Goal: Contribute content: Contribute content

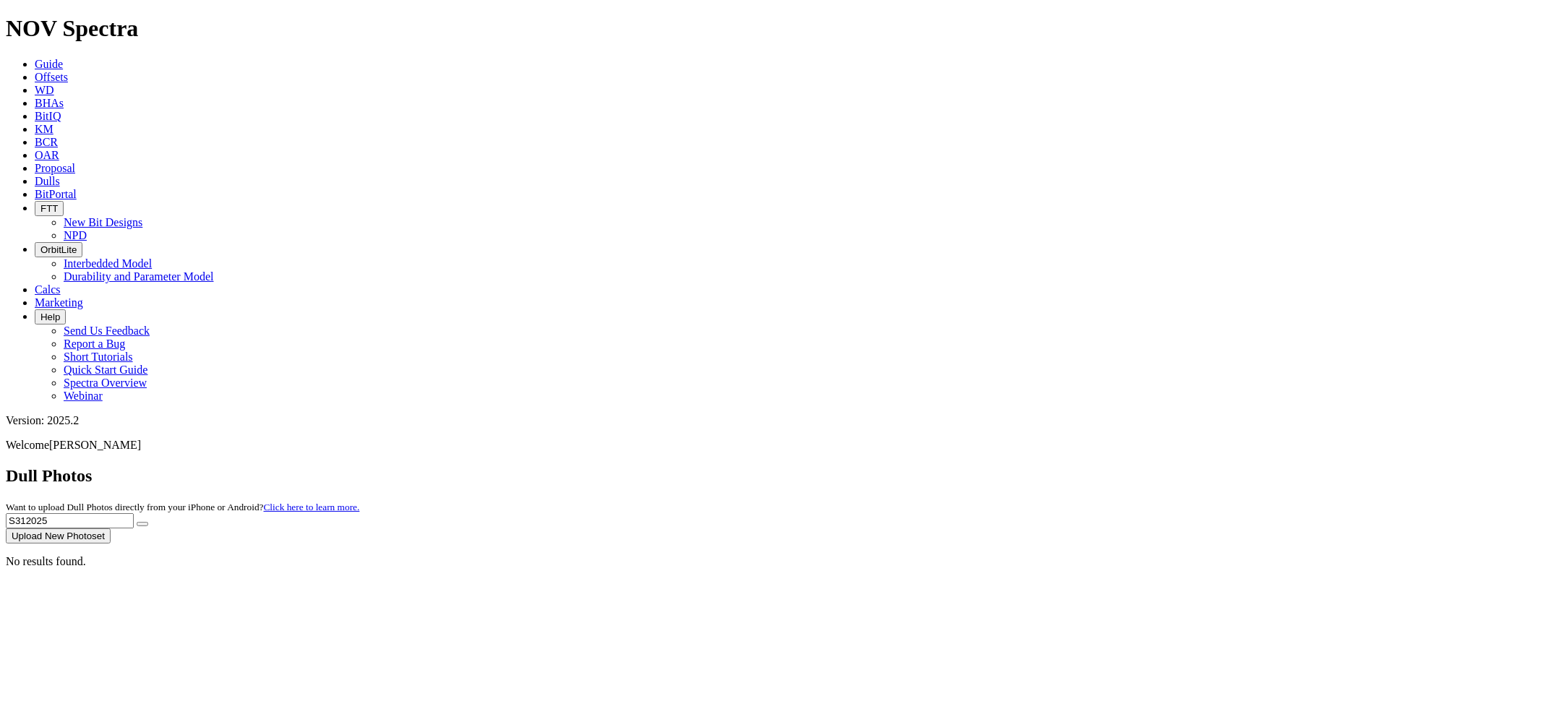
drag, startPoint x: 1317, startPoint y: 61, endPoint x: 1051, endPoint y: 61, distance: 265.4
click at [1051, 466] on div "Dull Photos Want to upload Dull Photos directly from your iPhone or Android? Cl…" at bounding box center [771, 504] width 1531 height 77
click at [137, 522] on button "submit" at bounding box center [143, 524] width 12 height 4
drag, startPoint x: 1281, startPoint y: 67, endPoint x: 1192, endPoint y: 62, distance: 89.0
click at [134, 513] on input "S312025" at bounding box center [70, 520] width 128 height 15
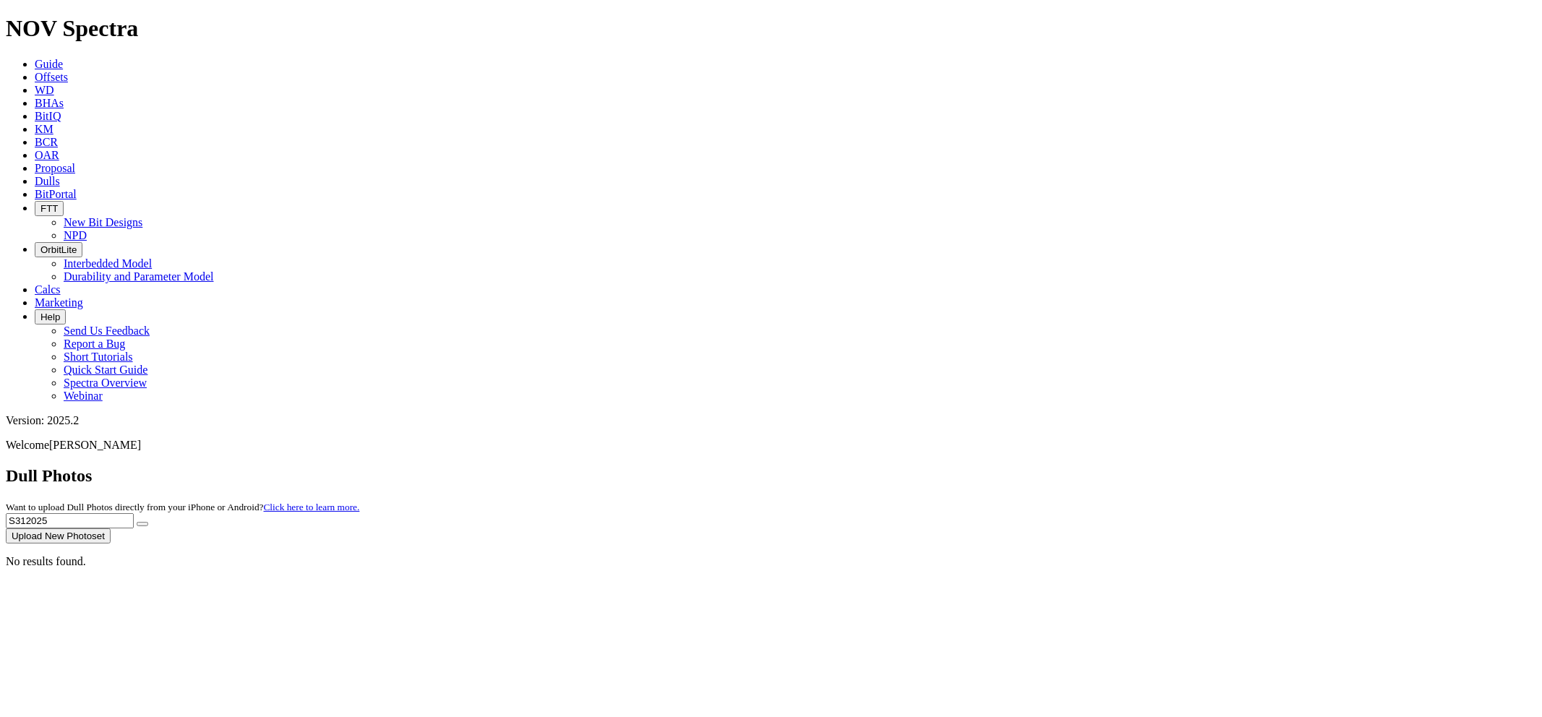
paste input "8194"
type input "S318194"
click at [137, 522] on button "submit" at bounding box center [143, 524] width 12 height 4
click at [111, 529] on button "Upload New Photoset" at bounding box center [58, 536] width 105 height 15
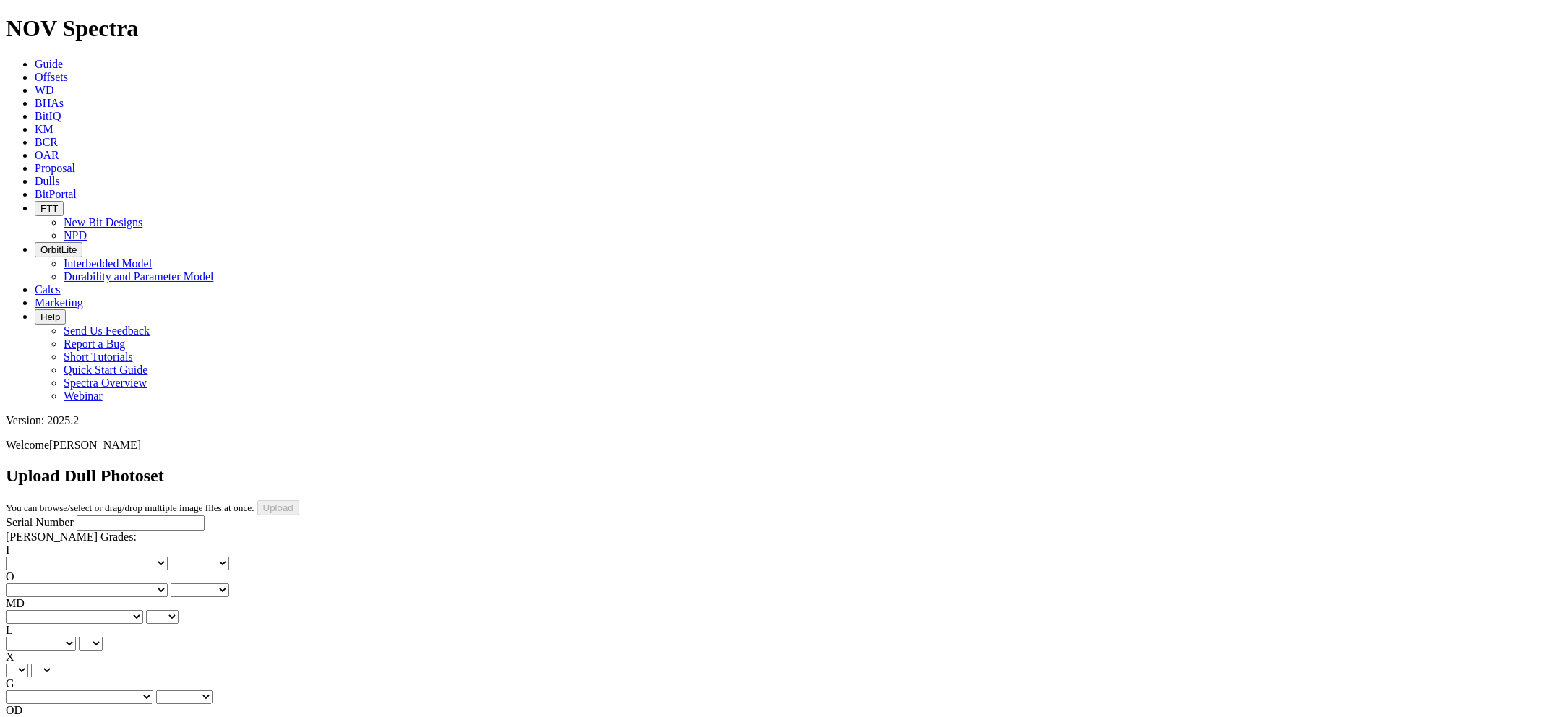
click at [77, 516] on input "Serial Number" at bounding box center [141, 523] width 128 height 15
paste input "S318194"
type input "S318194"
click at [80, 557] on select "No lost, worn or damaged cutters 0 1 2 3 4 5 6 7 8 No diamond table left on any…" at bounding box center [87, 564] width 162 height 14
click at [72, 557] on select "No lost, worn or damaged cutters 0 1 2 3 4 5 6 7 8 No diamond table left on any…" at bounding box center [87, 564] width 162 height 14
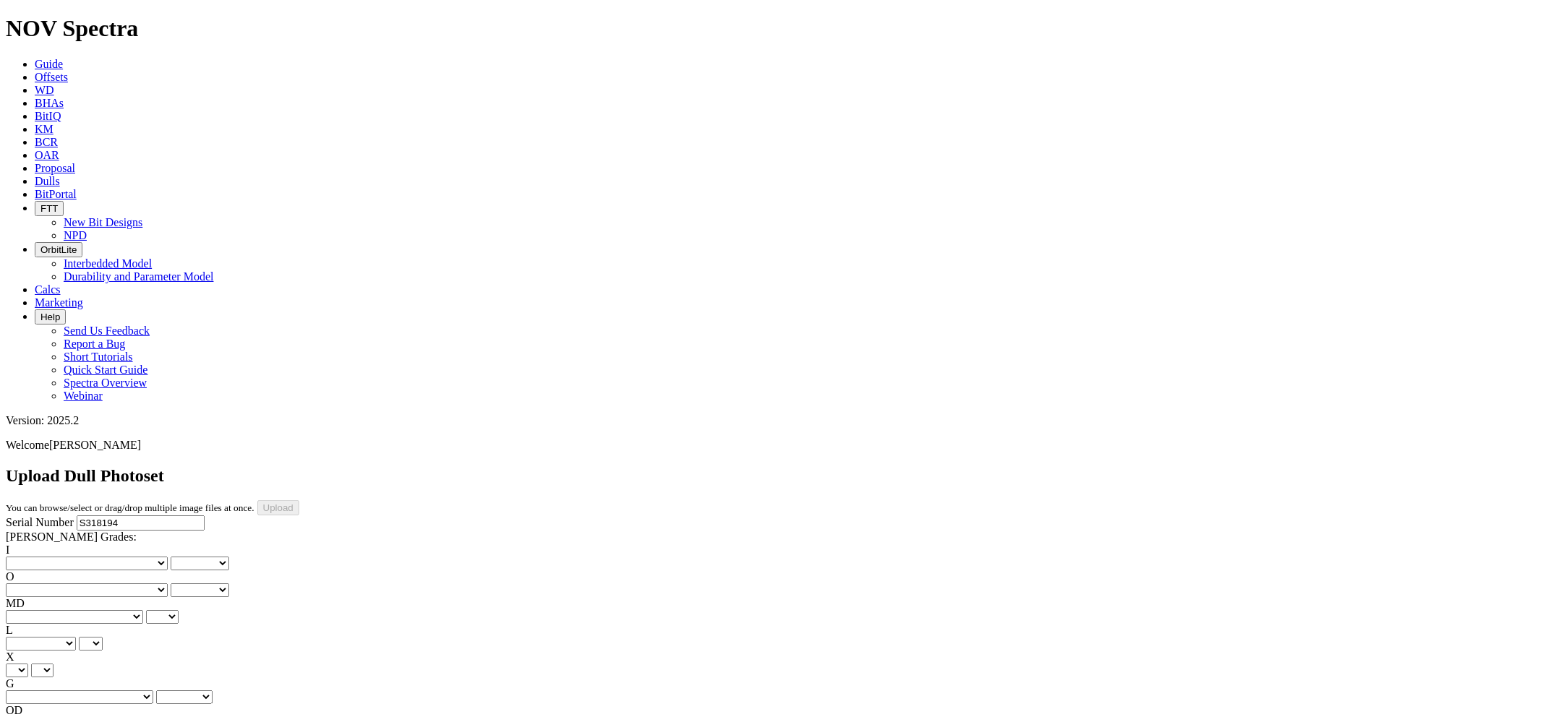
select select "number:1"
click at [29, 557] on select "No lost, worn or damaged cutters 0 1 2 3 4 5 6 7 8 No diamond table left on any…" at bounding box center [87, 564] width 162 height 14
select select "number:1"
click at [147, 584] on select "No lost, worn or damaged cutters 0 1 2 3 4 5 6 7 8 No diamond table left on any…" at bounding box center [87, 591] width 162 height 14
select select "number:2"
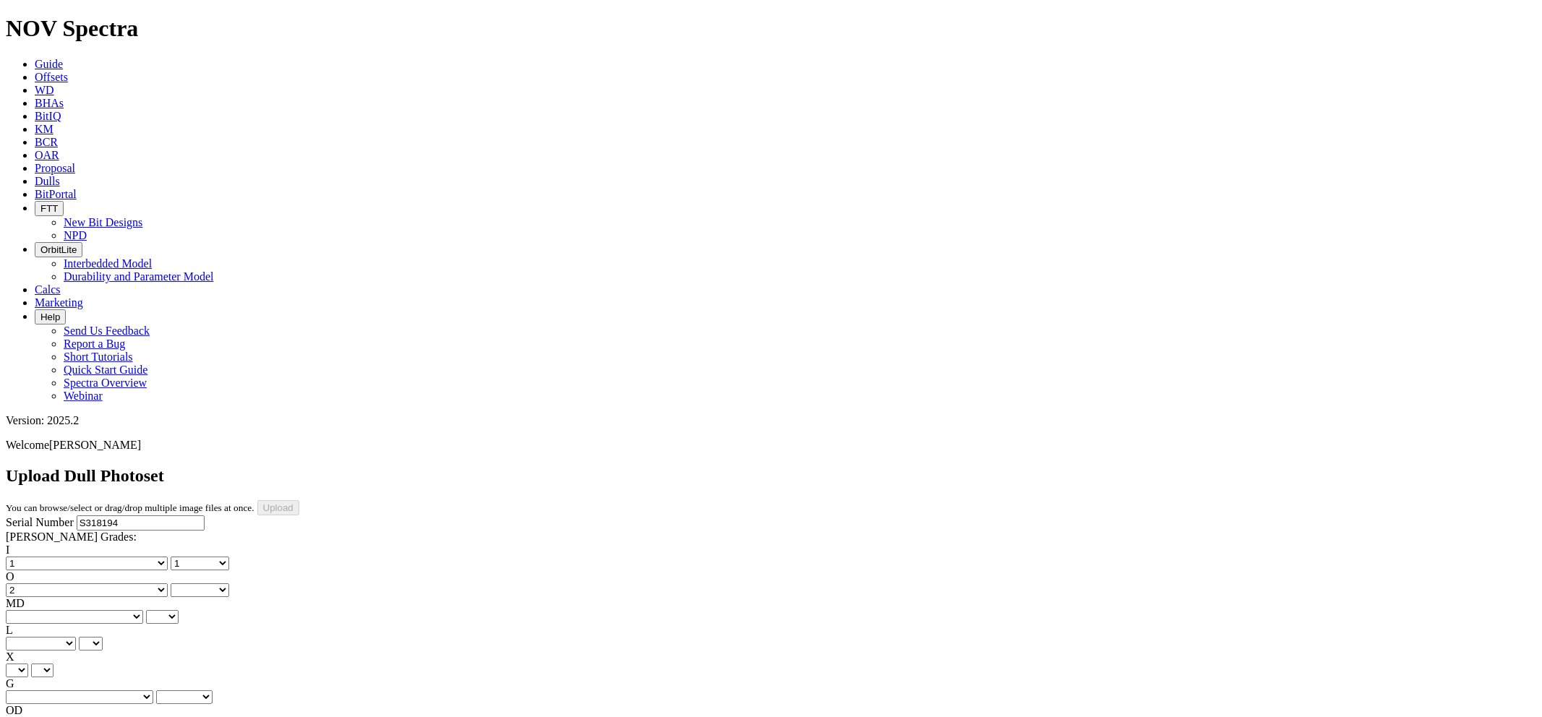
click at [102, 584] on select "No lost, worn or damaged cutters 0 1 2 3 4 5 6 7 8 No diamond table left on any…" at bounding box center [87, 591] width 162 height 14
select select "number:2"
click at [77, 610] on select "BF - Bond Failure BT - Broken Teeth/Cutters BU - Balled Up Bit CR - Cored CT - …" at bounding box center [74, 617] width 137 height 14
select select "string:CT"
click at [29, 610] on select "BF - Bond Failure BT - Broken Teeth/Cutters BU - Balled Up Bit CR - Cored CT - …" at bounding box center [74, 617] width 137 height 14
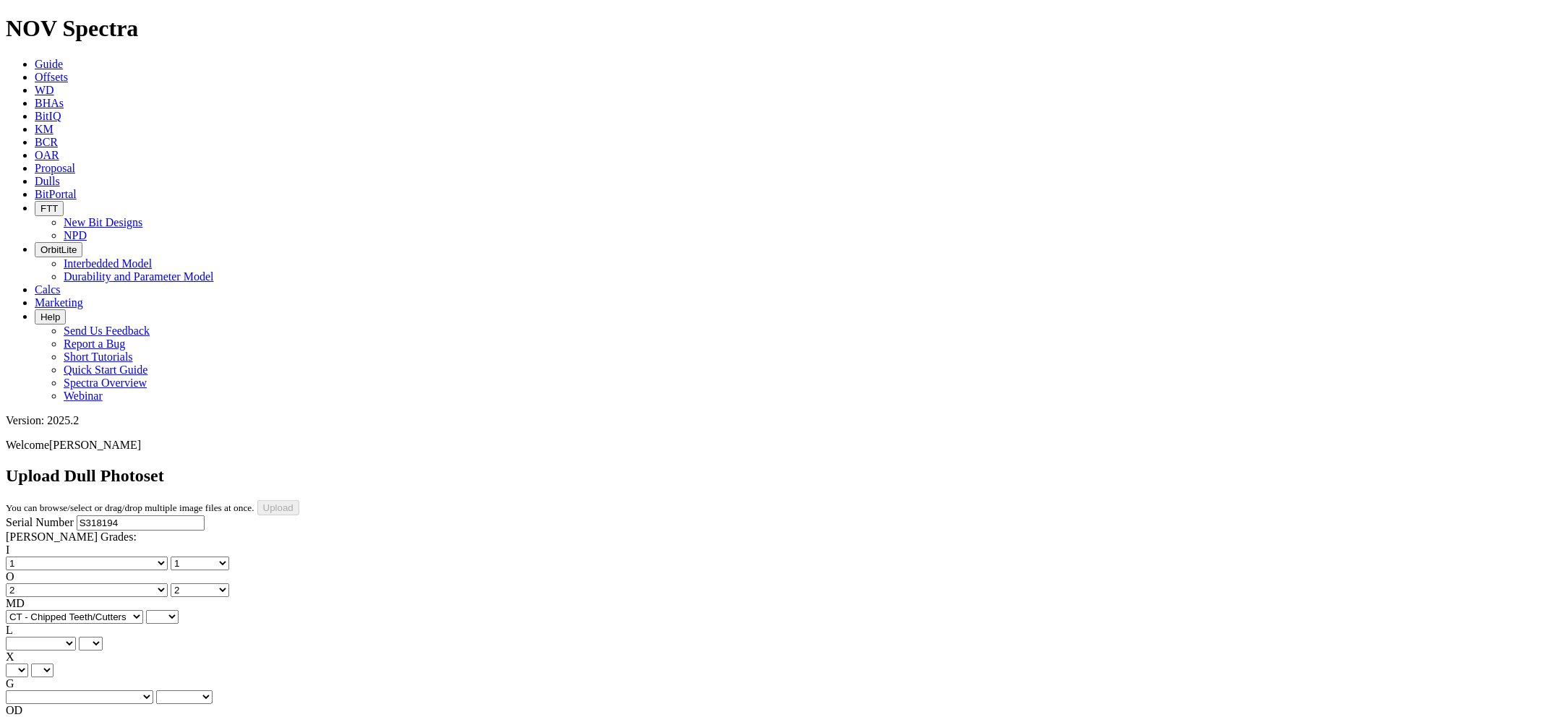
select select "string:CT"
click at [76, 637] on select "A - All C - Cone G - Gauge N - Nose S - Shoulder T - Taper" at bounding box center [41, 644] width 70 height 14
select select "string:A"
click at [76, 637] on select "A - All C - Cone G - Gauge N - Nose S - Shoulder T - Taper" at bounding box center [41, 644] width 70 height 14
select select "string:A"
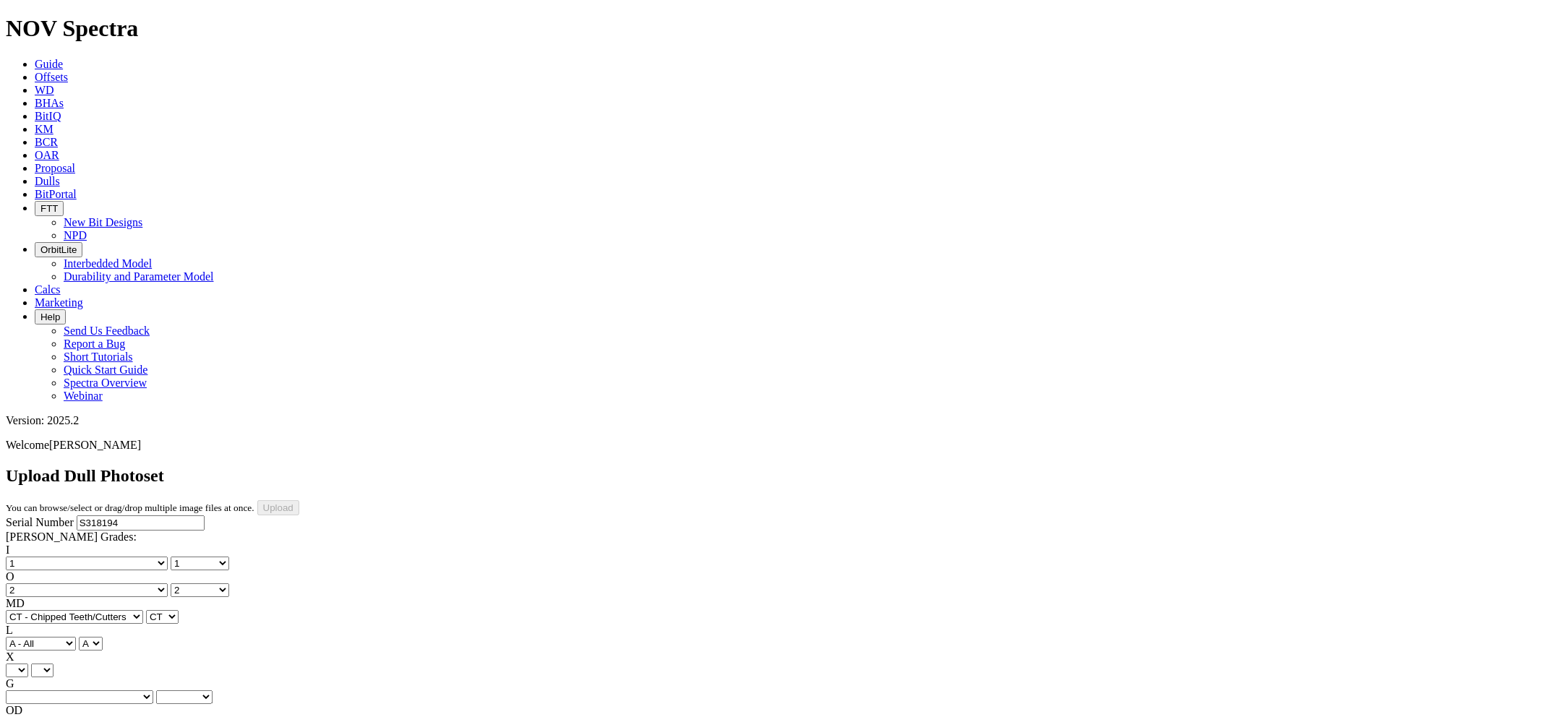
click at [28, 664] on select "X" at bounding box center [17, 671] width 22 height 14
select select "string:X"
click at [28, 664] on select "X" at bounding box center [17, 671] width 22 height 14
select select "string:X"
click at [149, 691] on select "Unknown I - In Gauge 1 - 1/16 in Undergauge" 2 - 2/16 in Undergauge = ⅛ in" 8 -…" at bounding box center [80, 698] width 148 height 14
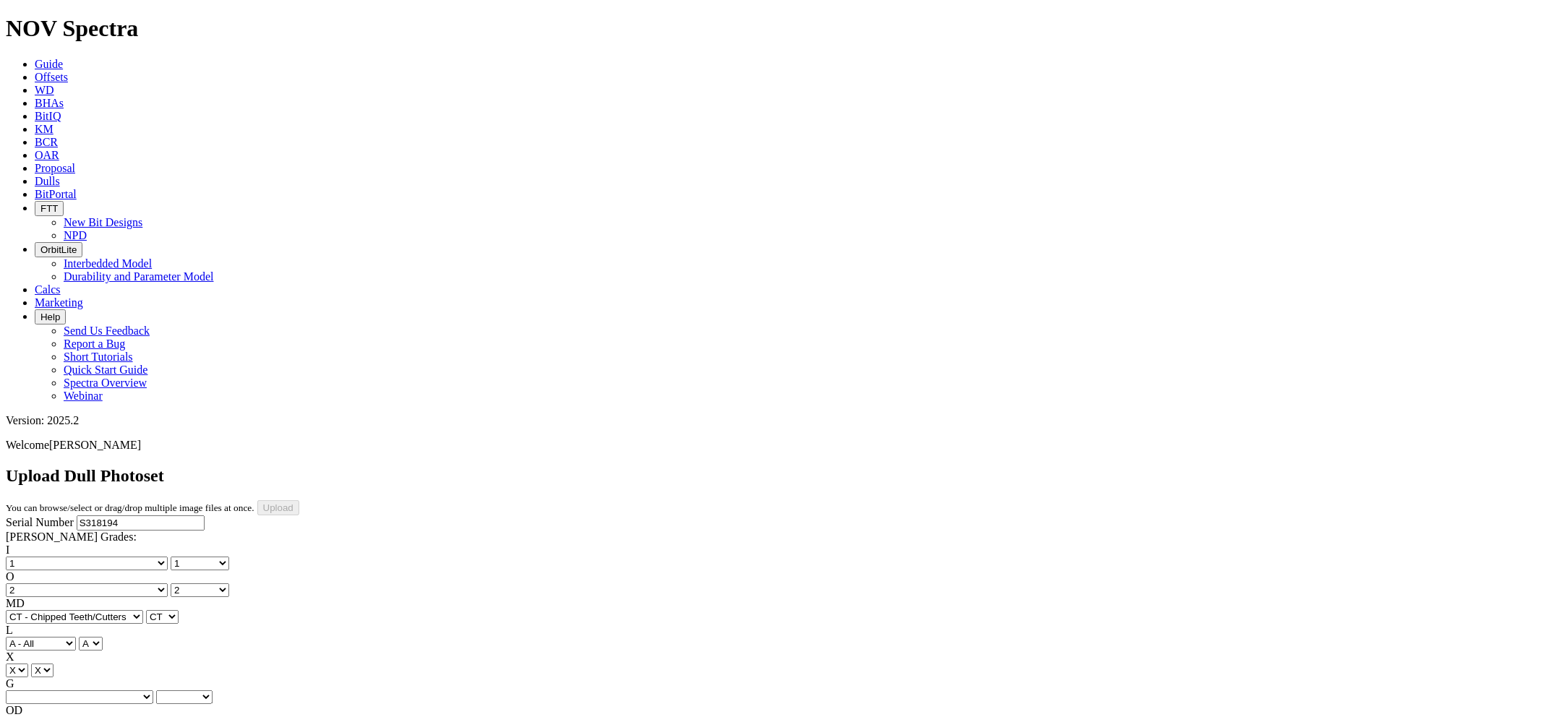
select select "string:I"
click at [102, 691] on select "Unknown I - In Gauge 1 - 1/16 in Undergauge" 2 - 2/16 in Undergauge = ⅛ in" 8 -…" at bounding box center [80, 698] width 148 height 14
select select "string:I"
click at [74, 717] on select "BF - Bond Failure BT - Broken Teeth/Cutters BU - Balled Up Bit CR - Cored CT - …" at bounding box center [74, 724] width 137 height 14
select select "string:WT"
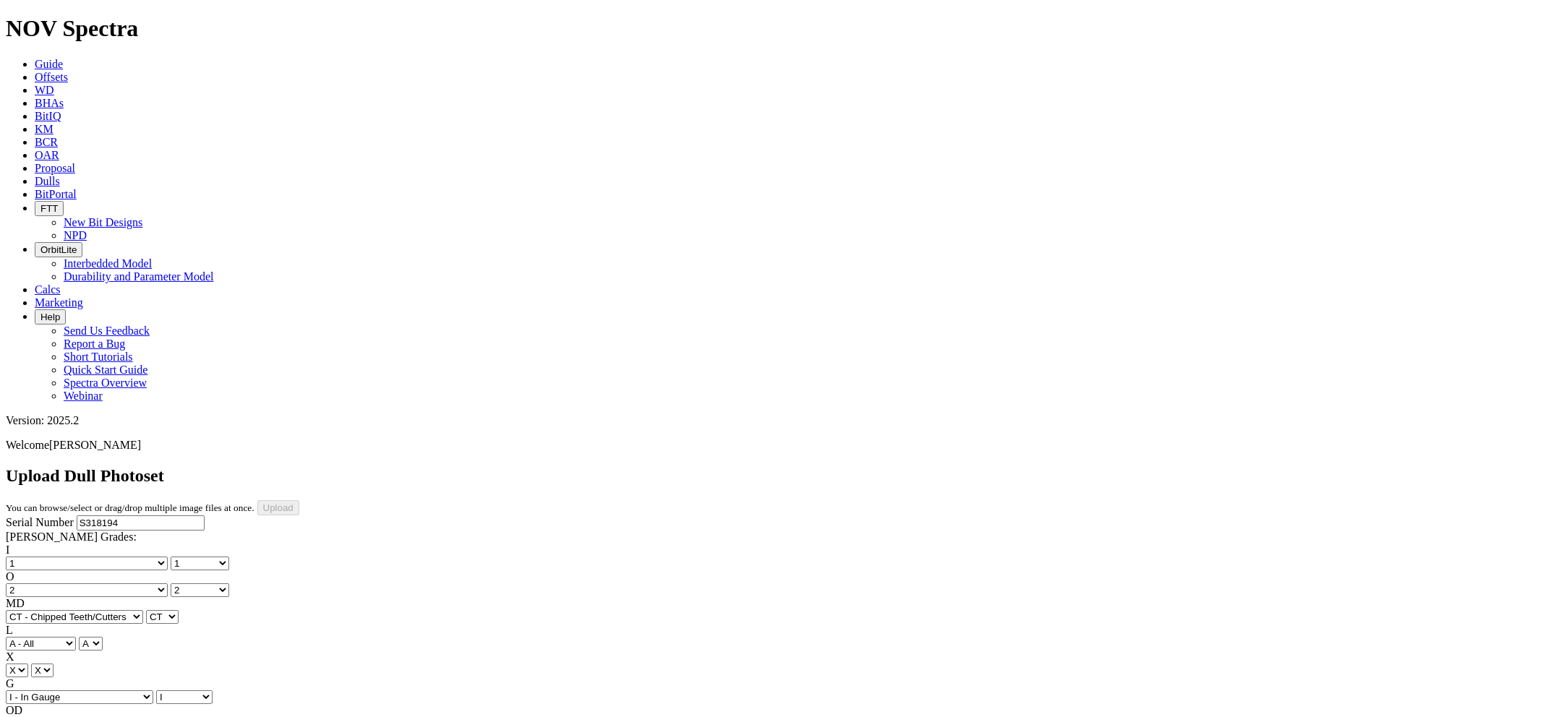
click at [29, 717] on select "BF - Bond Failure BT - Broken Teeth/Cutters BU - Balled Up Bit CR - Cored CT - …" at bounding box center [74, 724] width 137 height 14
select select "string:WT"
select select "string:TD"
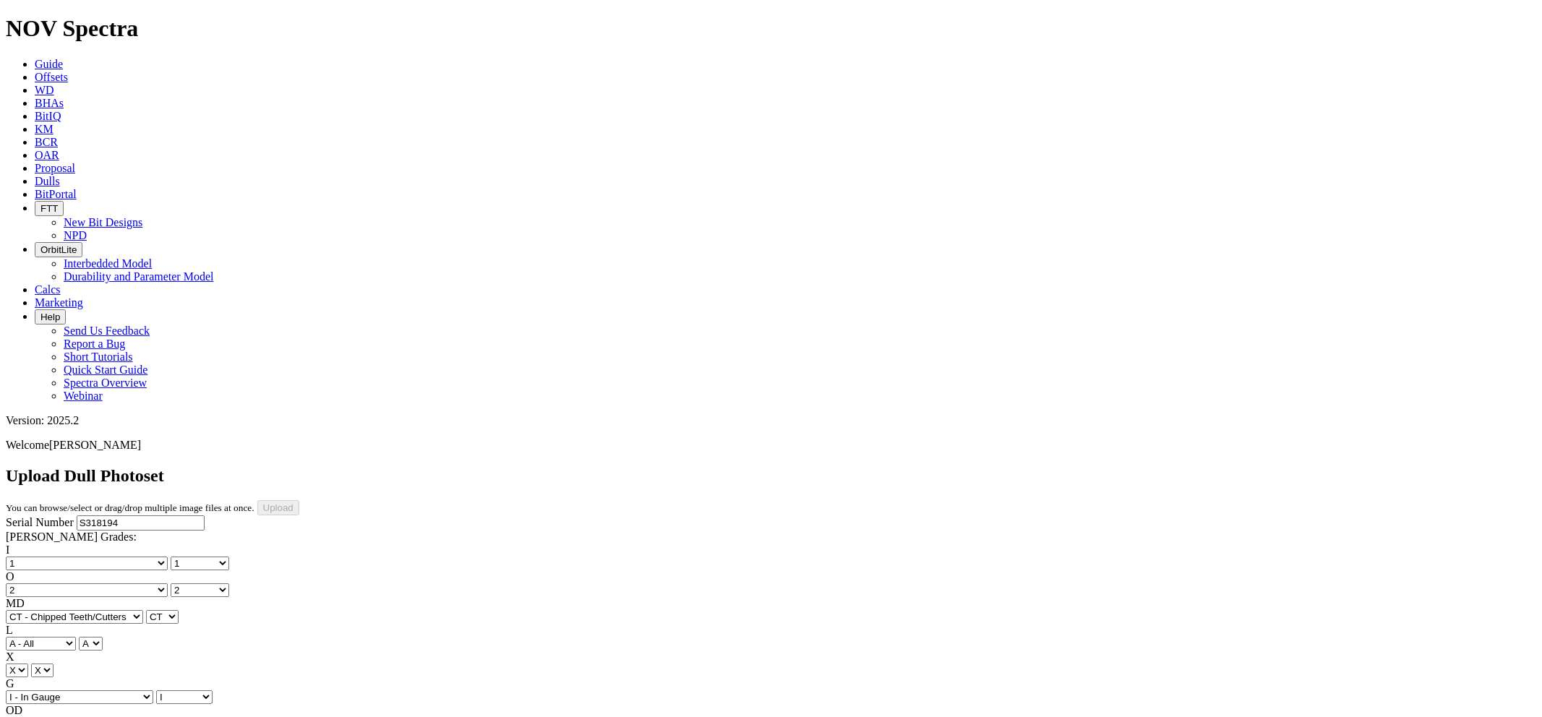
select select "string:TD"
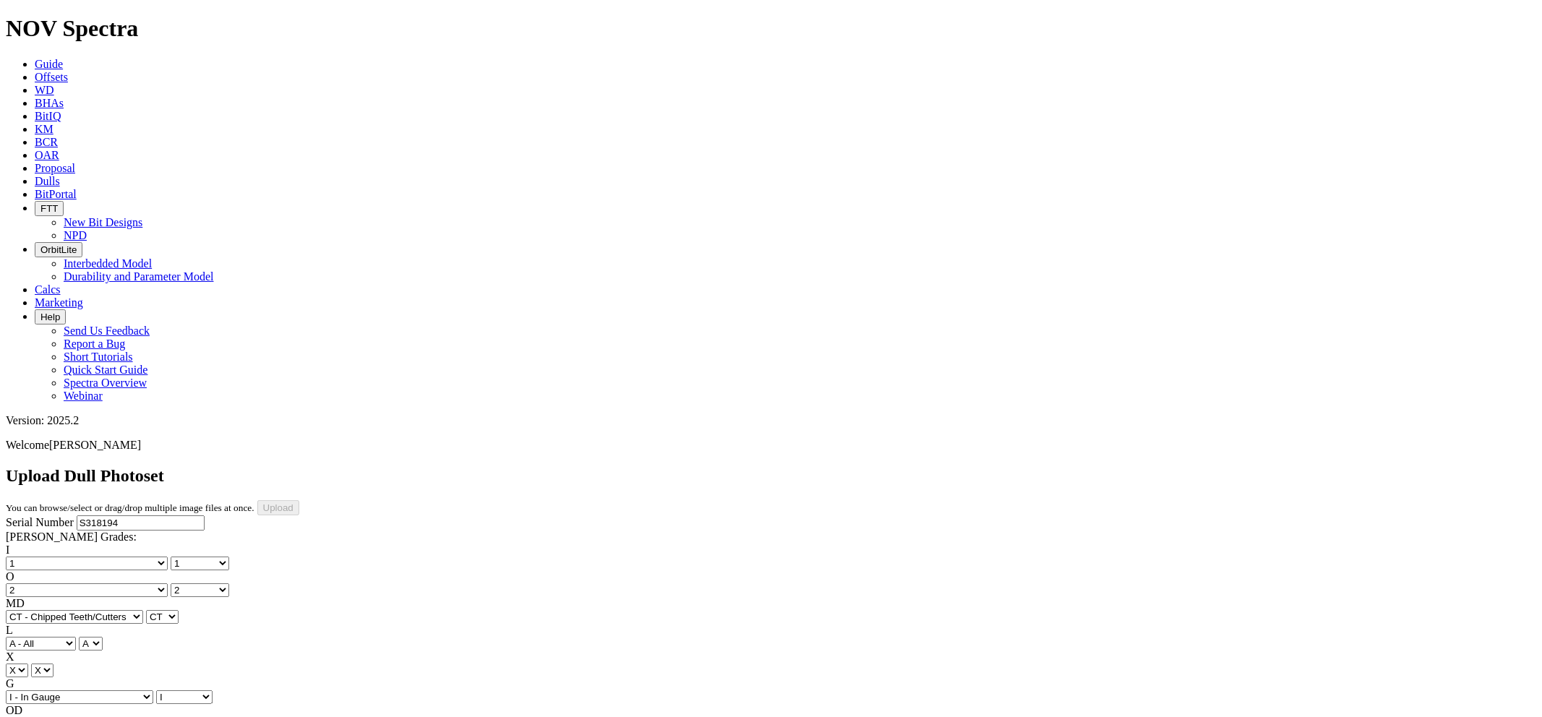
type input "6/28/25"
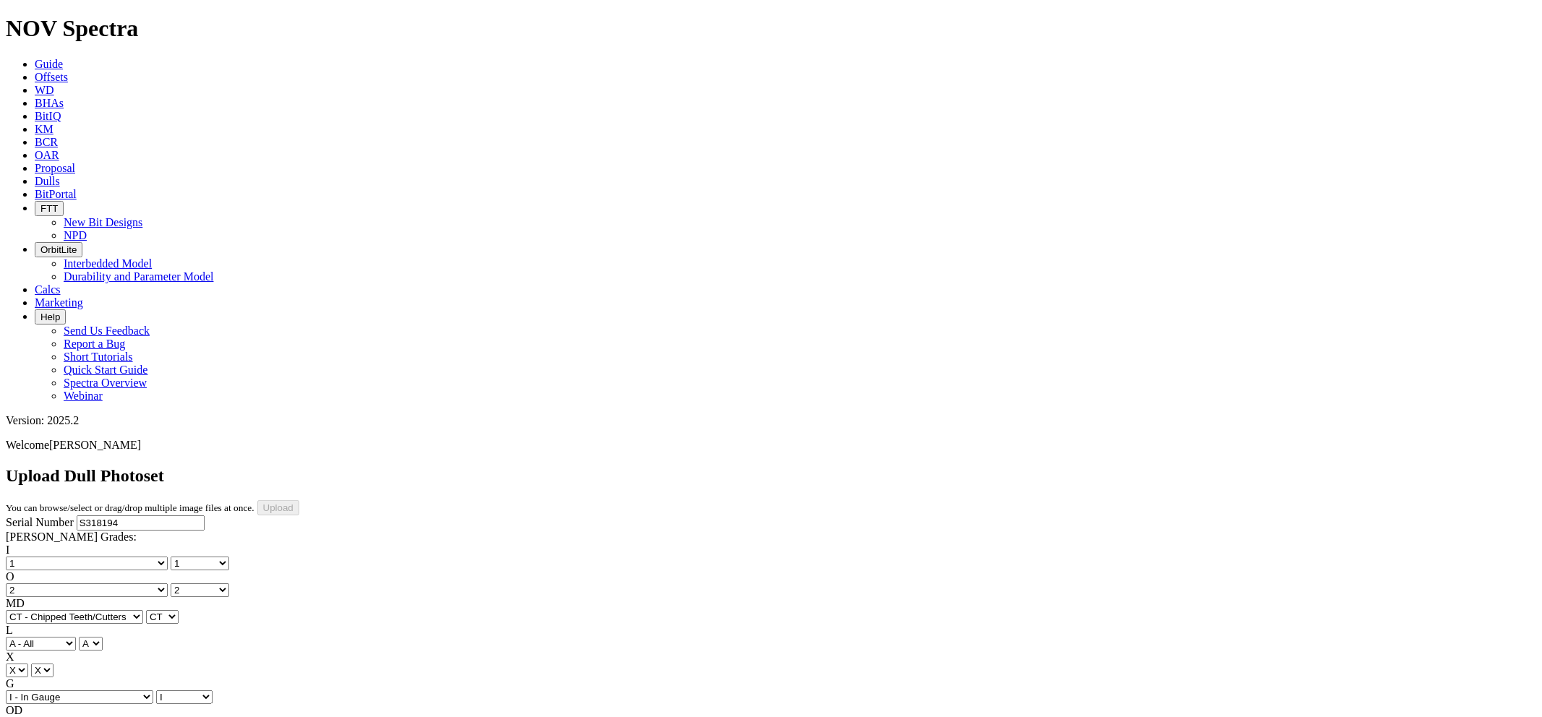
drag, startPoint x: 342, startPoint y: 481, endPoint x: 340, endPoint y: 457, distance: 24.0
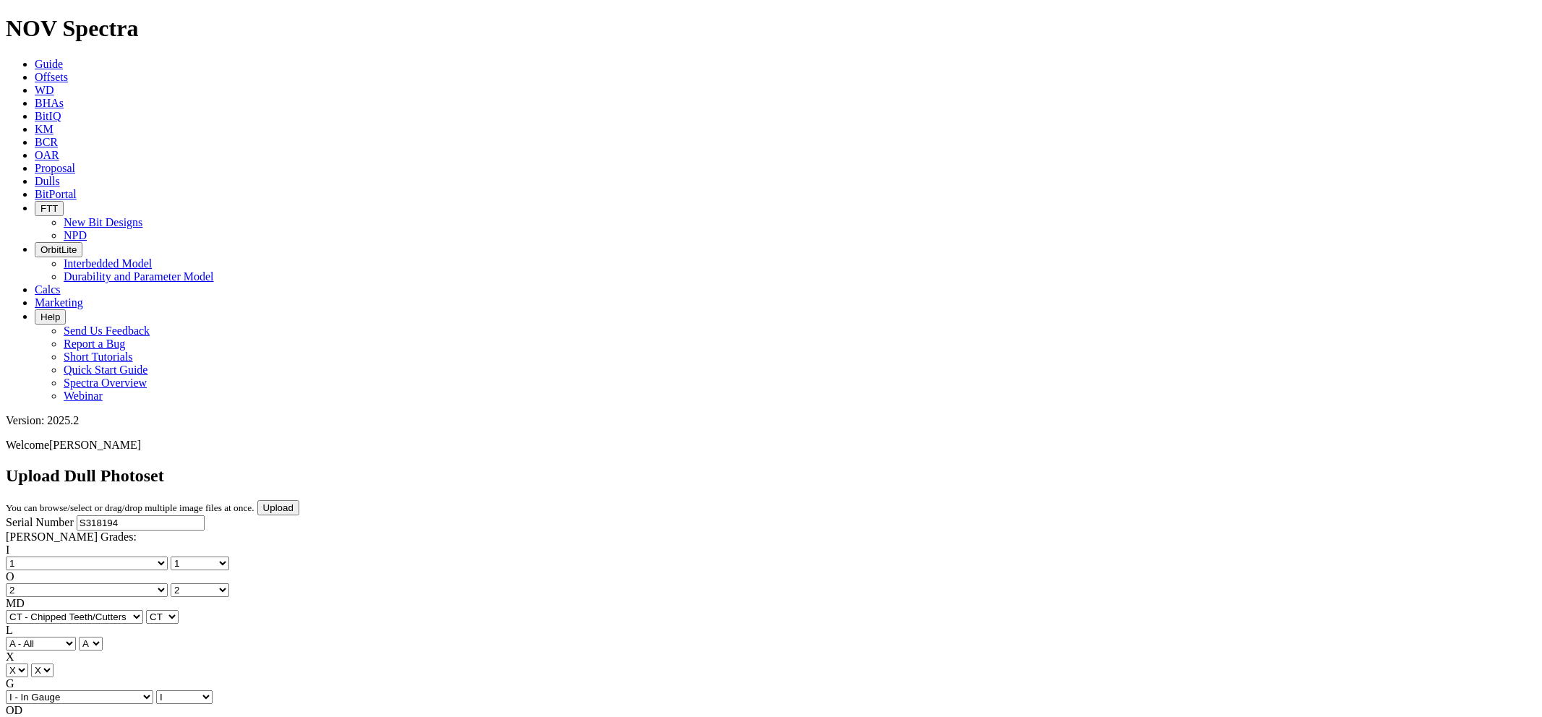
select select "number:1"
select select "number:2"
select select "string:CT"
select select "string:I"
select select "string:WT"
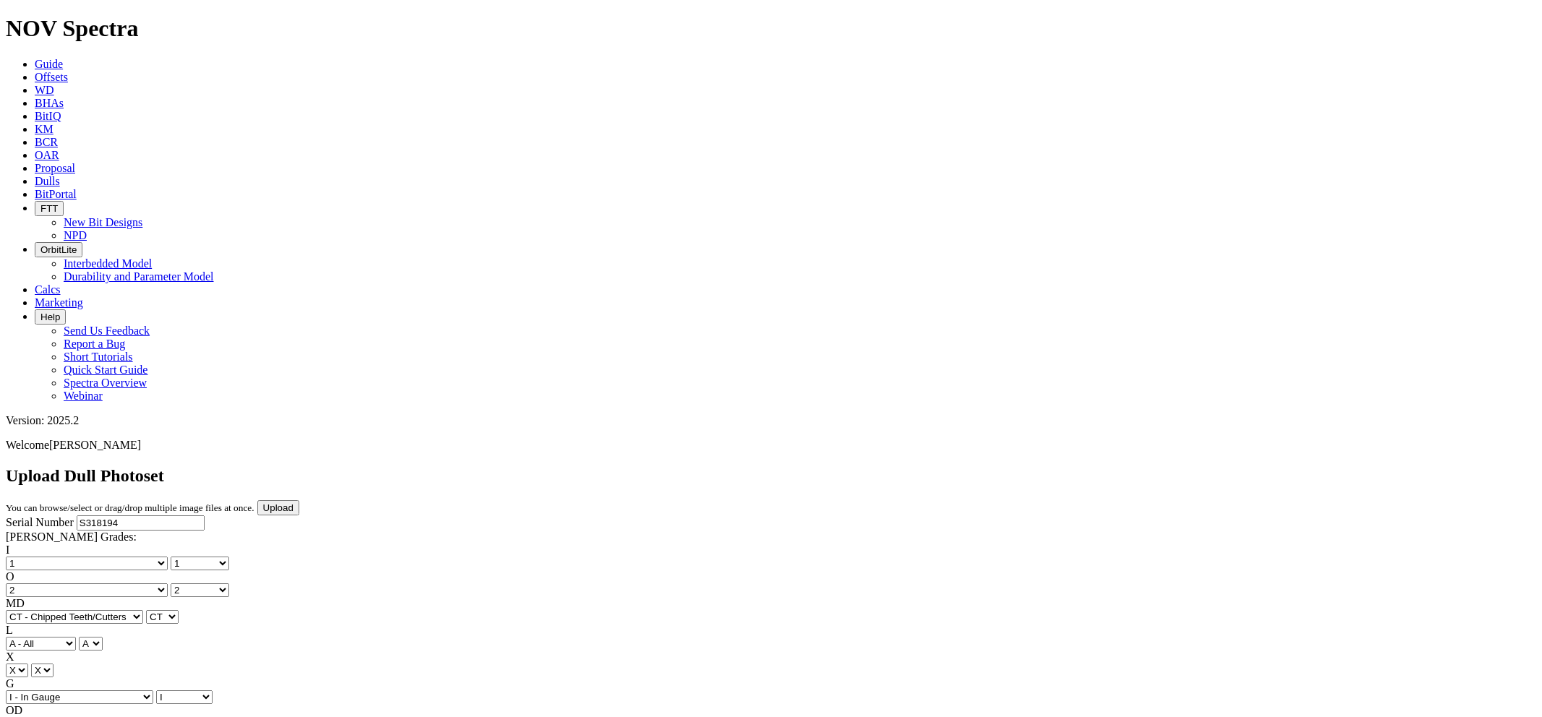
select select "string:TD"
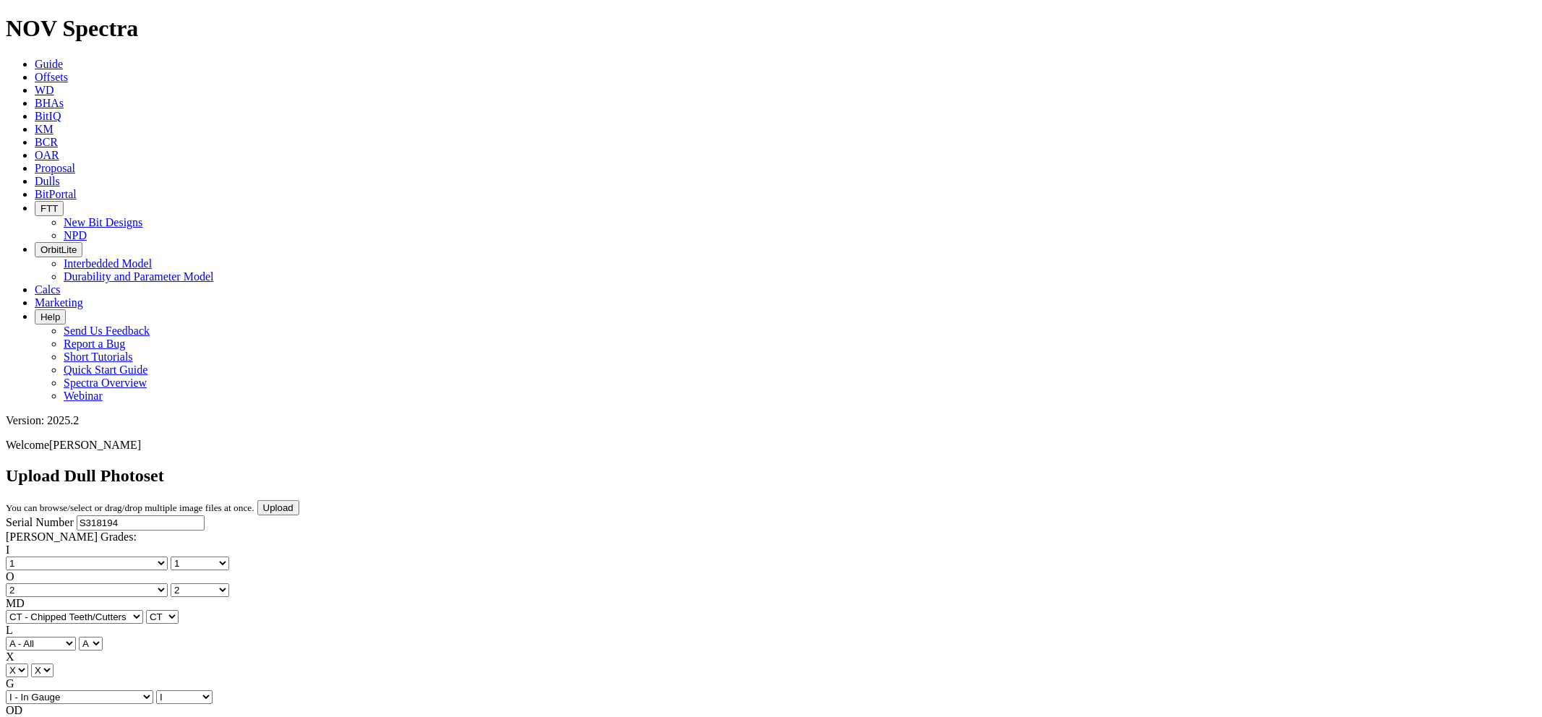
click at [299, 500] on input "Upload" at bounding box center [278, 507] width 42 height 15
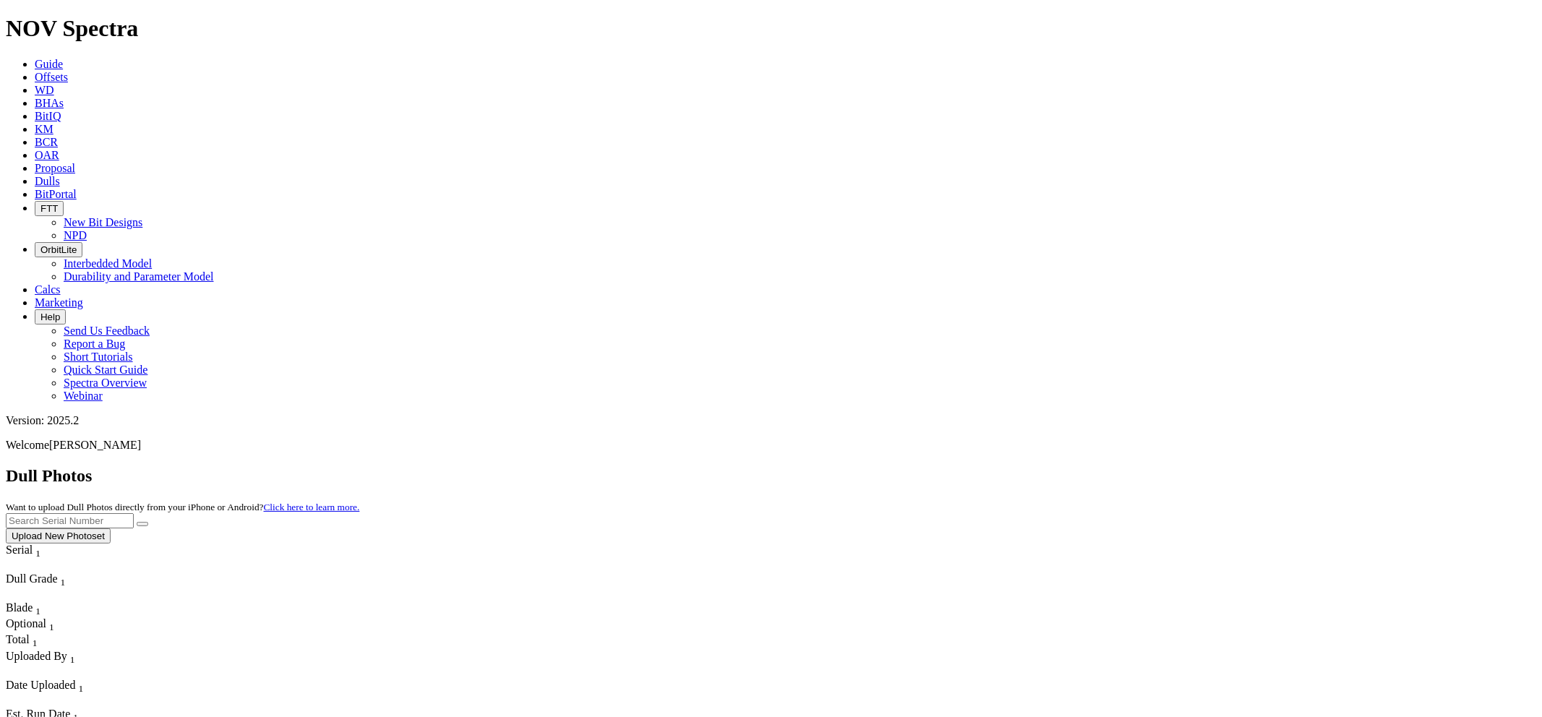
click at [134, 513] on input "text" at bounding box center [70, 520] width 128 height 15
paste input "S318194"
type input "S318194"
click at [137, 522] on button "submit" at bounding box center [143, 524] width 12 height 4
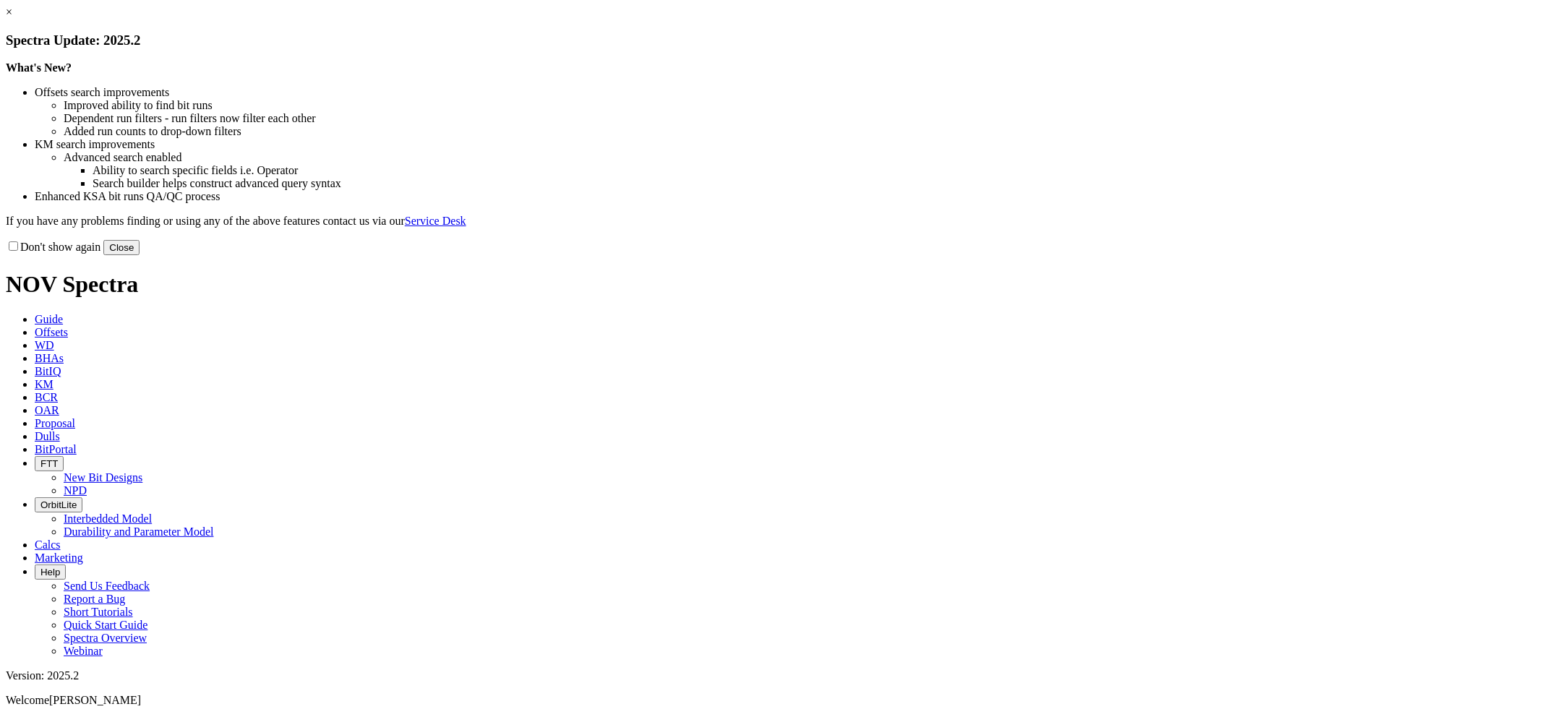
drag, startPoint x: 1082, startPoint y: 111, endPoint x: 1082, endPoint y: 365, distance: 253.8
click at [140, 255] on button "Close" at bounding box center [121, 247] width 36 height 15
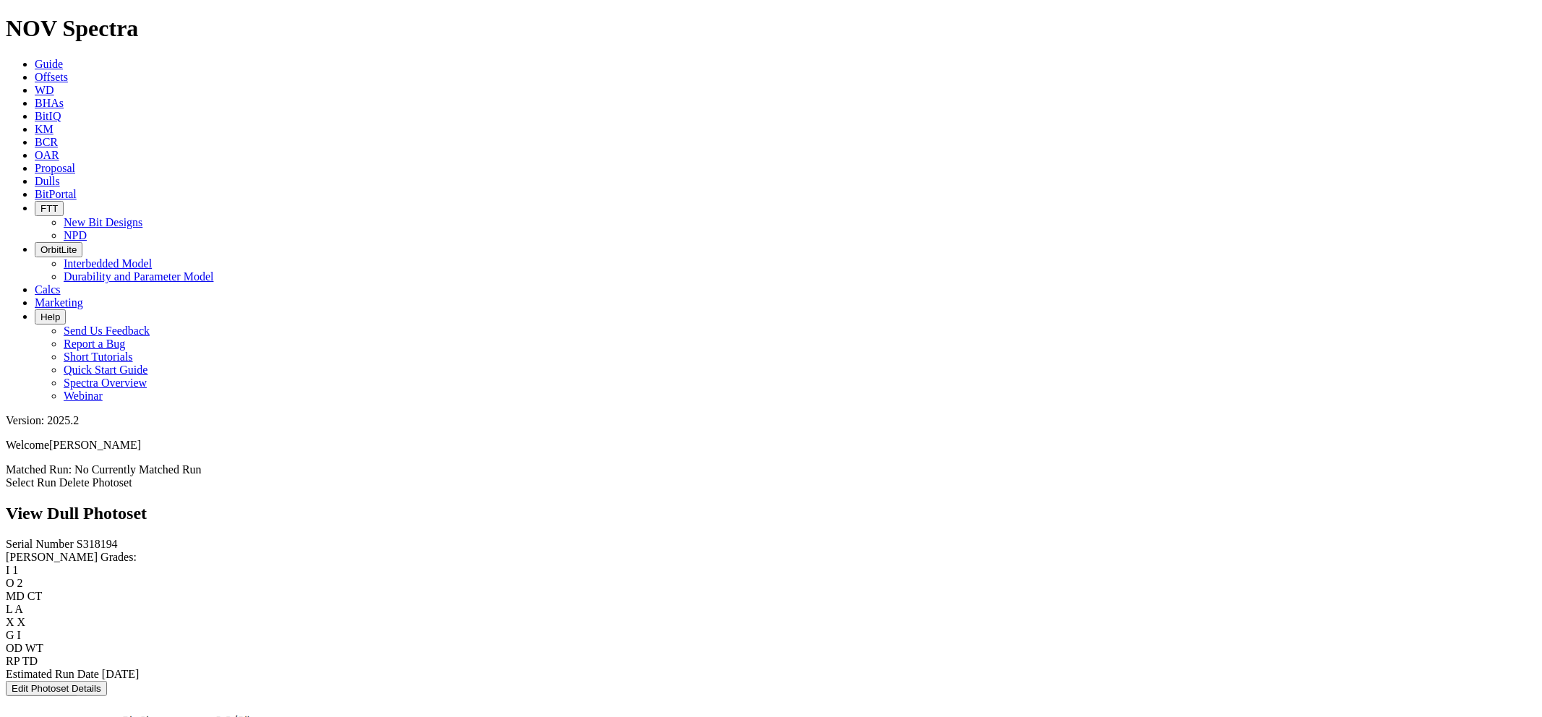
scroll to position [2036, 0]
click at [35, 175] on icon at bounding box center [35, 181] width 0 height 12
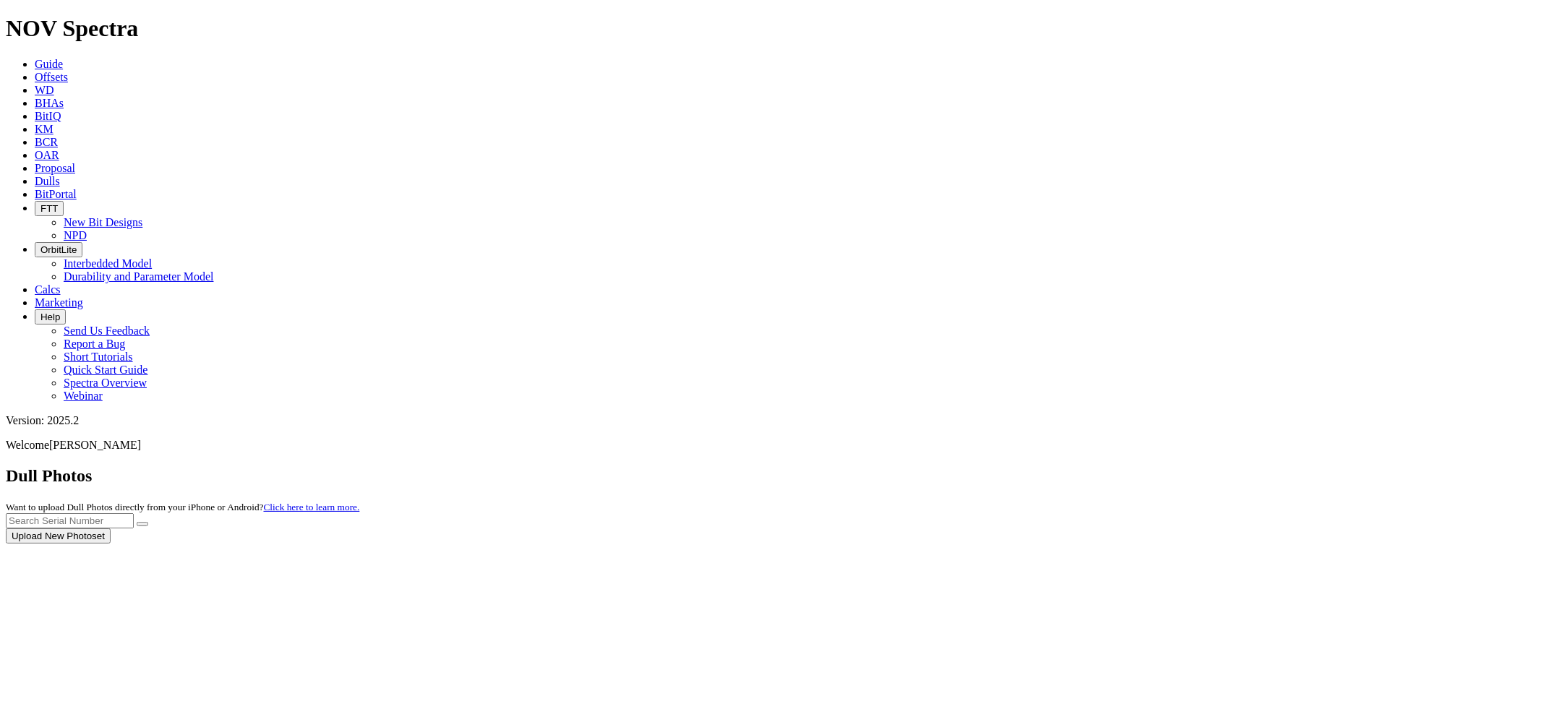
drag, startPoint x: 1273, startPoint y: 62, endPoint x: 1242, endPoint y: 65, distance: 31.2
click at [1242, 544] on div at bounding box center [771, 544] width 1531 height 0
paste input "S30762"
type input "S30762"
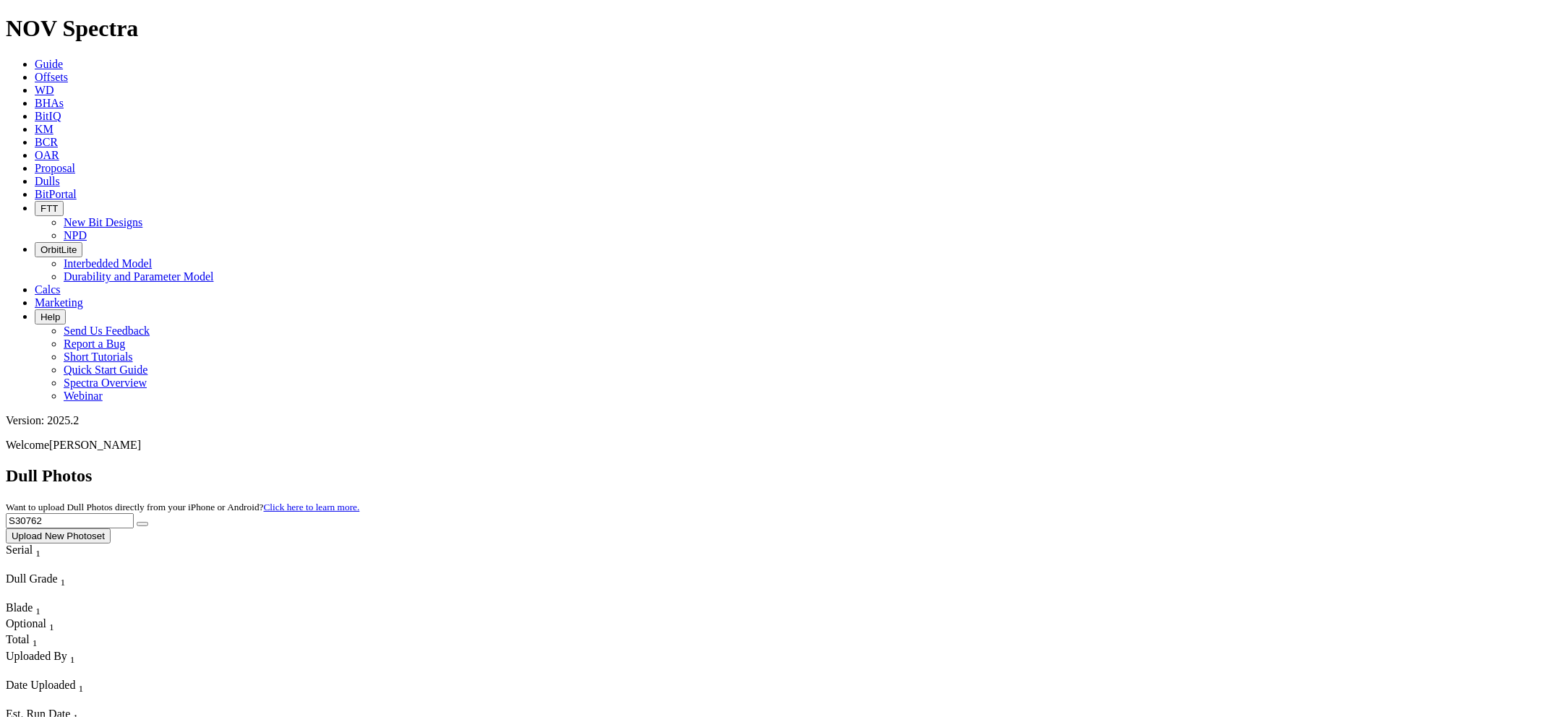
click at [137, 522] on button "submit" at bounding box center [143, 524] width 12 height 4
drag, startPoint x: 1251, startPoint y: 61, endPoint x: 1131, endPoint y: 59, distance: 120.1
click at [1122, 466] on div "Dull Photos Want to upload Dull Photos directly from your iPhone or Android? Cl…" at bounding box center [771, 504] width 1531 height 77
paste input "2"
type input "S320762"
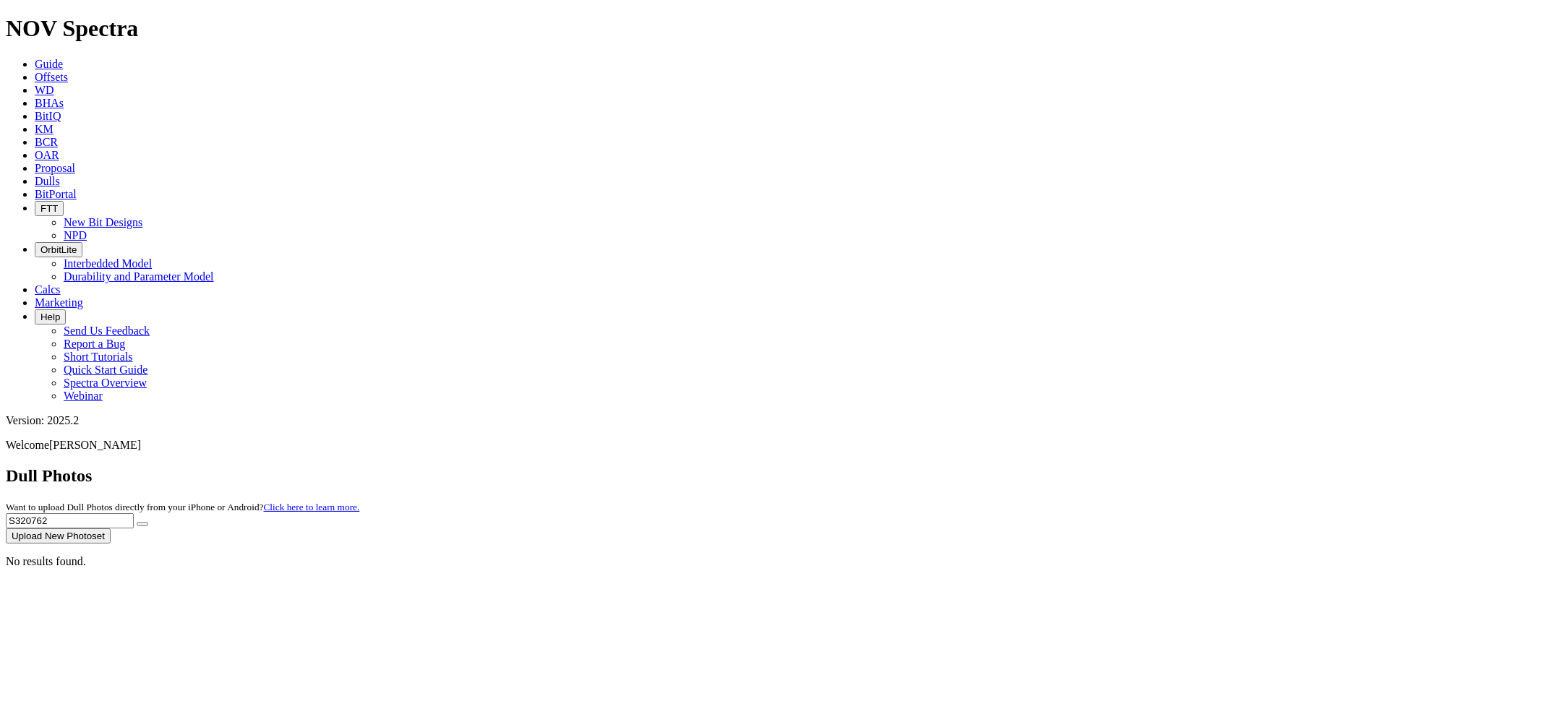
click at [137, 522] on button "submit" at bounding box center [143, 524] width 12 height 4
click at [111, 529] on button "Upload New Photoset" at bounding box center [58, 536] width 105 height 15
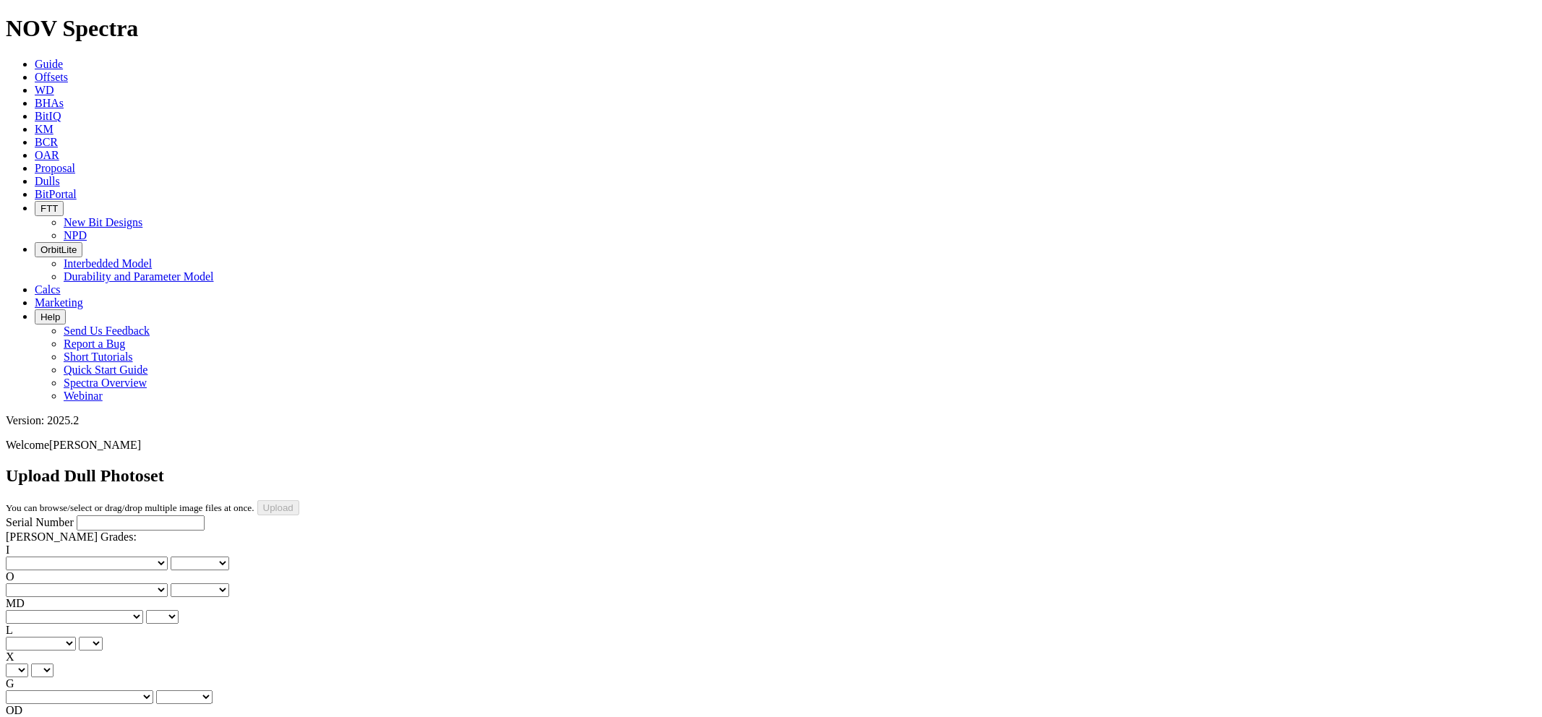
click at [121, 516] on input "Serial Number" at bounding box center [141, 523] width 128 height 15
paste input "S320762"
type input "S320762"
click at [76, 557] on select "No lost, worn or damaged cutters 0 1 2 3 4 5 6 7 8 No diamond table left on any…" at bounding box center [87, 564] width 162 height 14
select select "number:1"
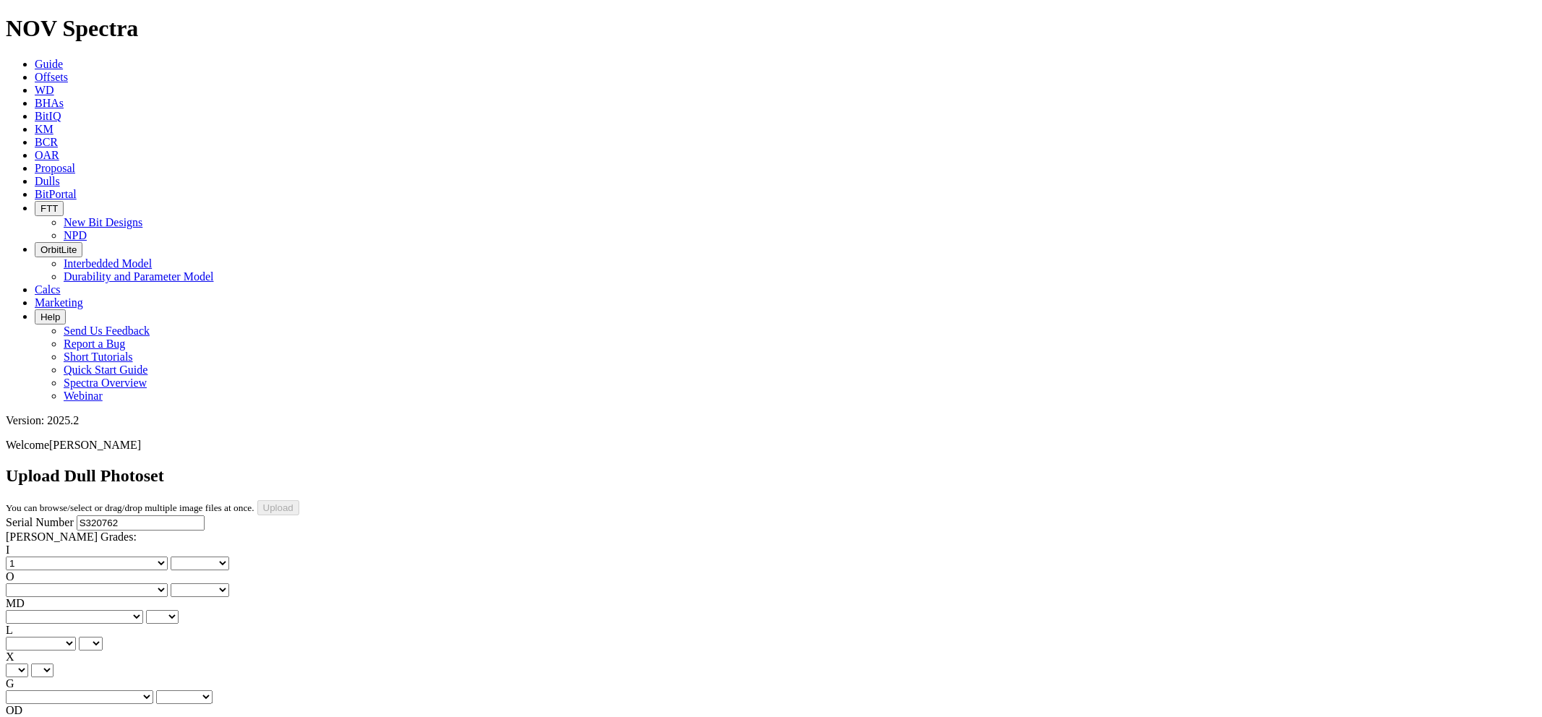
click at [29, 557] on select "No lost, worn or damaged cutters 0 1 2 3 4 5 6 7 8 No diamond table left on any…" at bounding box center [87, 564] width 162 height 14
select select "number:1"
click at [141, 584] on select "No lost, worn or damaged cutters 0 1 2 3 4 5 6 7 8 No diamond table left on any…" at bounding box center [87, 591] width 162 height 14
select select "number:2"
click at [102, 584] on select "No lost, worn or damaged cutters 0 1 2 3 4 5 6 7 8 No diamond table left on any…" at bounding box center [87, 591] width 162 height 14
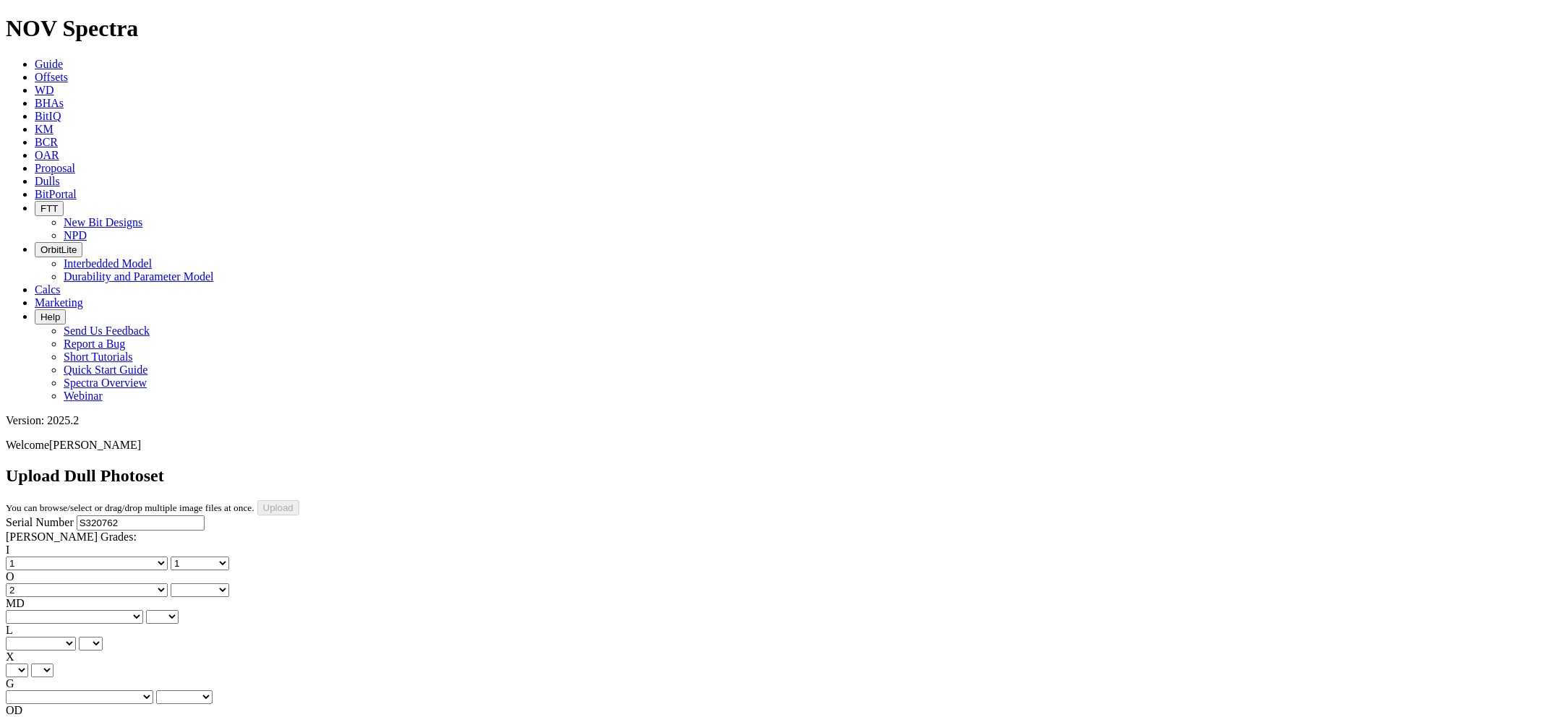
select select "number:2"
click at [74, 610] on select "BF - Bond Failure BT - Broken Teeth/Cutters BU - Balled Up Bit CR - Cored CT - …" at bounding box center [74, 617] width 137 height 14
select select "string:WT"
click at [29, 610] on select "BF - Bond Failure BT - Broken Teeth/Cutters BU - Balled Up Bit CR - Cored CT - …" at bounding box center [74, 617] width 137 height 14
select select "string:WT"
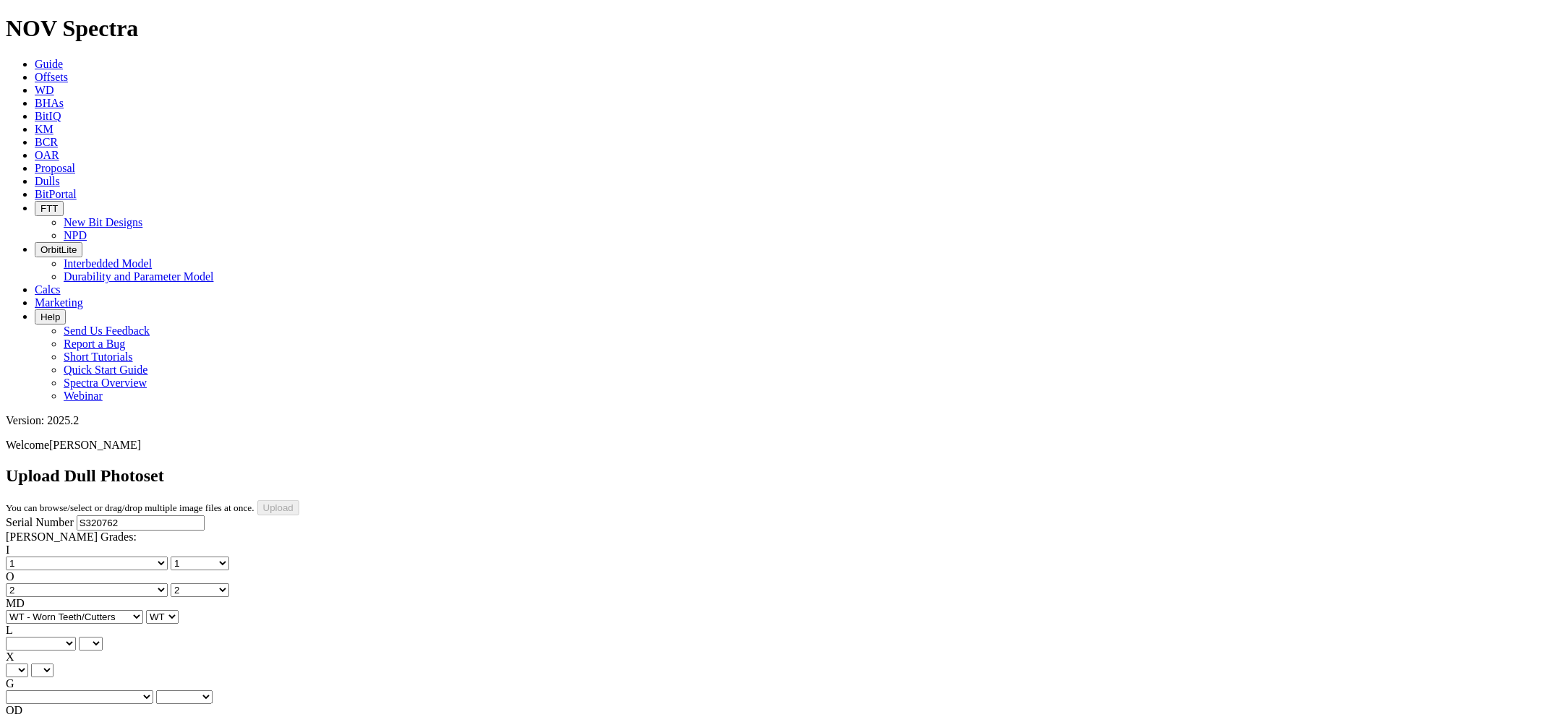
click at [76, 637] on select "A - All C - Cone G - Gauge N - Nose S - Shoulder T - Taper" at bounding box center [41, 644] width 70 height 14
select select "string:A"
click at [76, 637] on select "A - All C - Cone G - Gauge N - Nose S - Shoulder T - Taper" at bounding box center [41, 644] width 70 height 14
select select "string:A"
click at [76, 637] on select "A - All C - Cone G - Gauge N - Nose S - Shoulder T - Taper" at bounding box center [41, 644] width 70 height 14
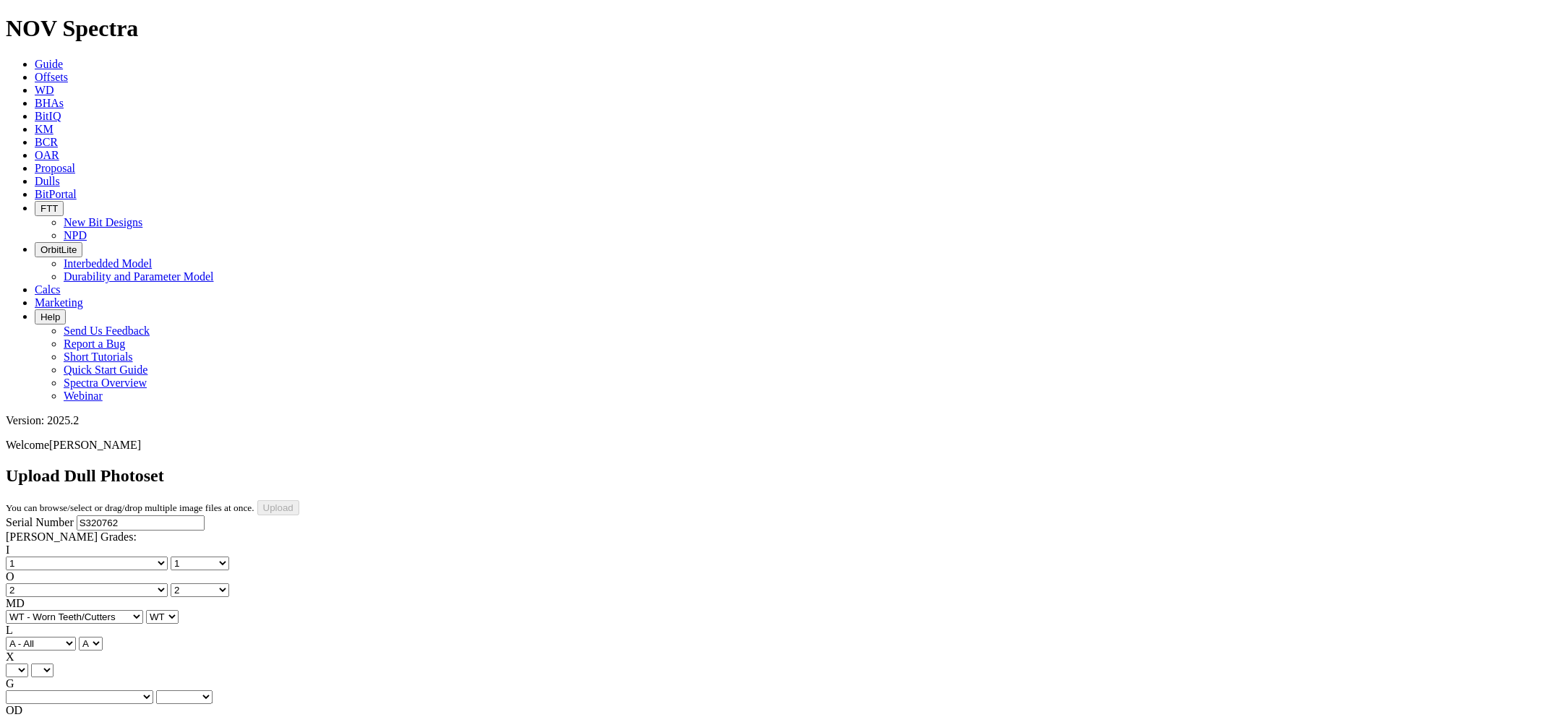
select select "string:S"
click at [76, 637] on select "A - All C - Cone G - Gauge N - Nose S - Shoulder T - Taper" at bounding box center [41, 644] width 70 height 14
select select "string:S"
click at [28, 664] on select "X" at bounding box center [17, 671] width 22 height 14
select select "string:X"
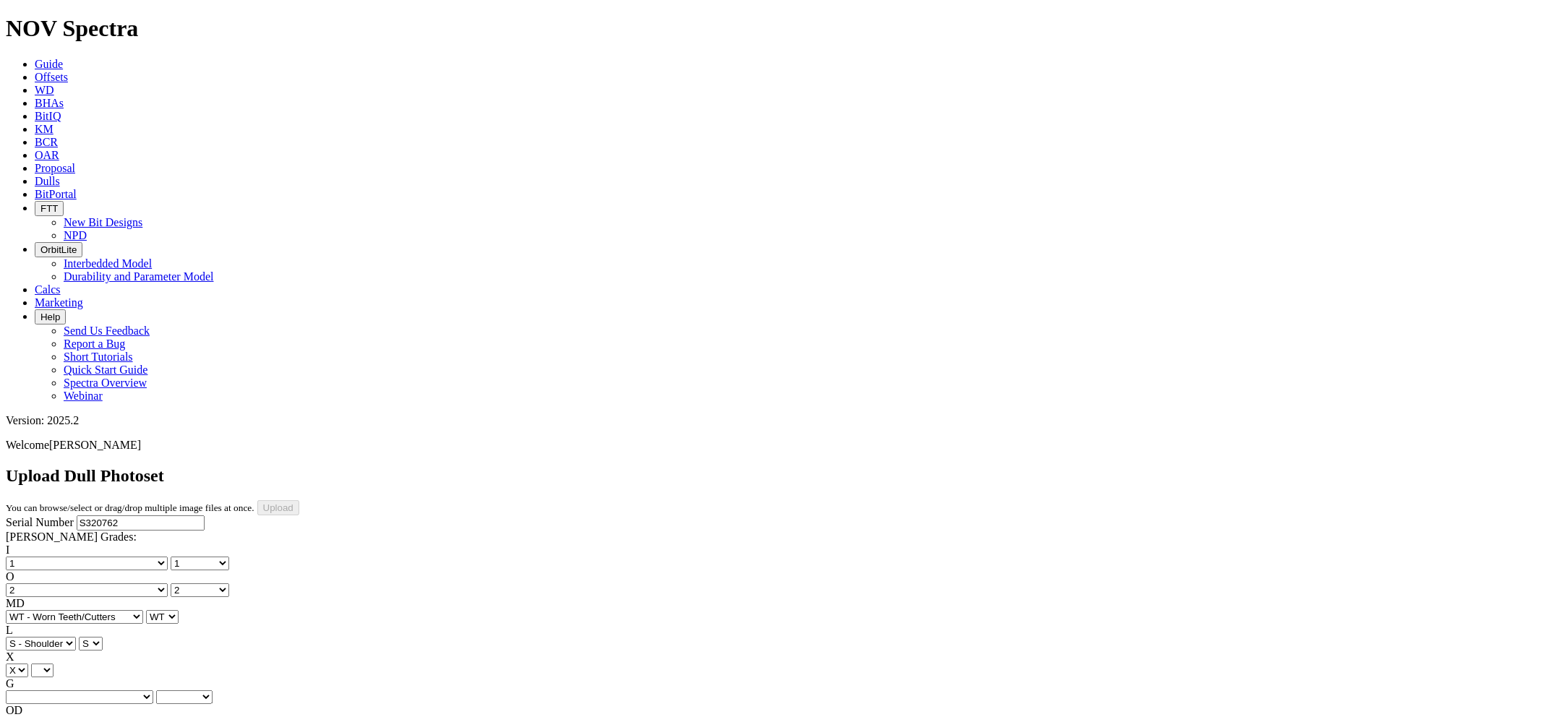
click at [28, 664] on select "X" at bounding box center [17, 671] width 22 height 14
select select "string:X"
click at [153, 691] on select "Unknown I - In Gauge 1 - 1/16 in Undergauge" 2 - 2/16 in Undergauge = ⅛ in" 8 -…" at bounding box center [80, 698] width 148 height 14
select select "string:I"
click at [102, 691] on select "Unknown I - In Gauge 1 - 1/16 in Undergauge" 2 - 2/16 in Undergauge = ⅛ in" 8 -…" at bounding box center [80, 698] width 148 height 14
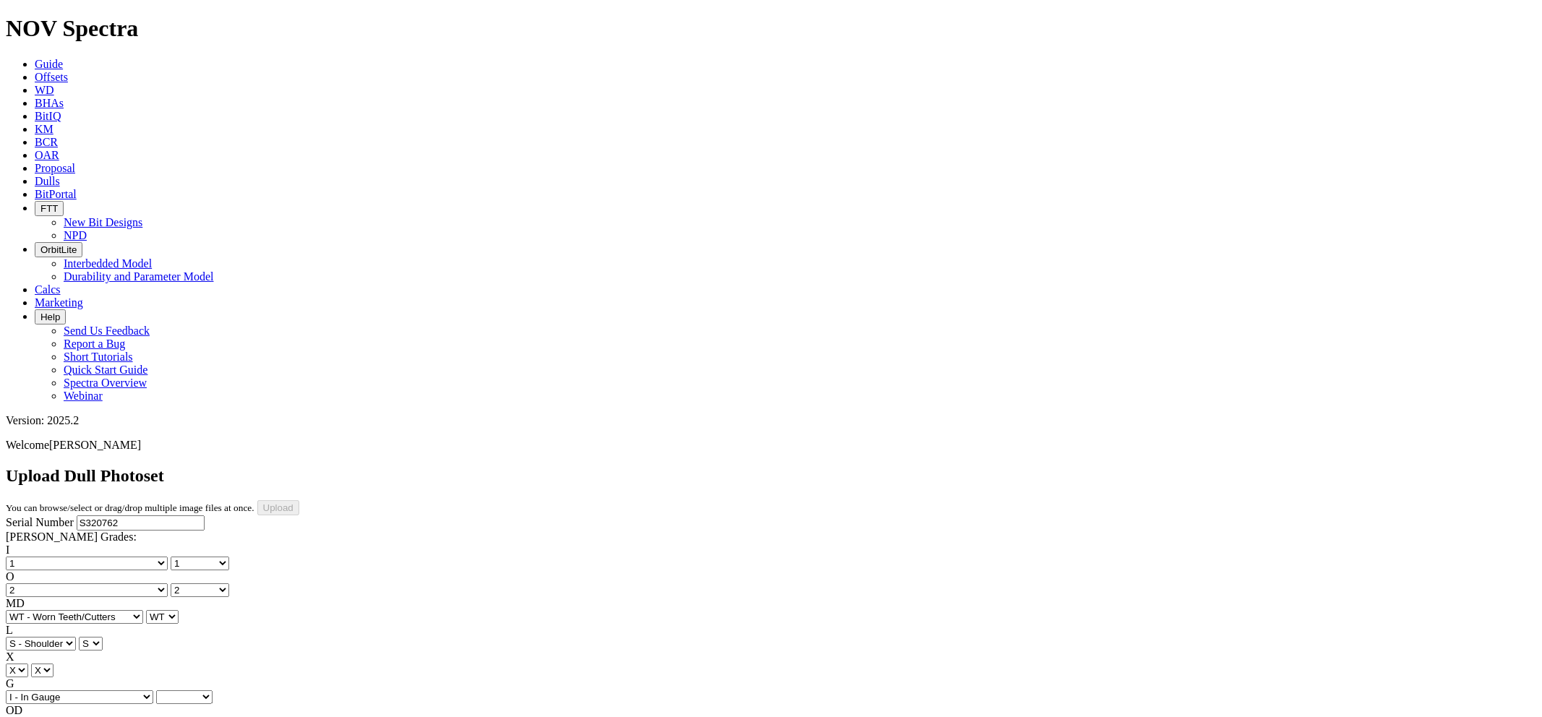
select select "string:I"
click at [73, 717] on select "BF - Bond Failure BT - Broken Teeth/Cutters BU - Balled Up Bit CR - Cored CT - …" at bounding box center [74, 724] width 137 height 14
select select "string:NO"
click at [29, 717] on select "BF - Bond Failure BT - Broken Teeth/Cutters BU - Balled Up Bit CR - Cored CT - …" at bounding box center [74, 724] width 137 height 14
select select "string:NO"
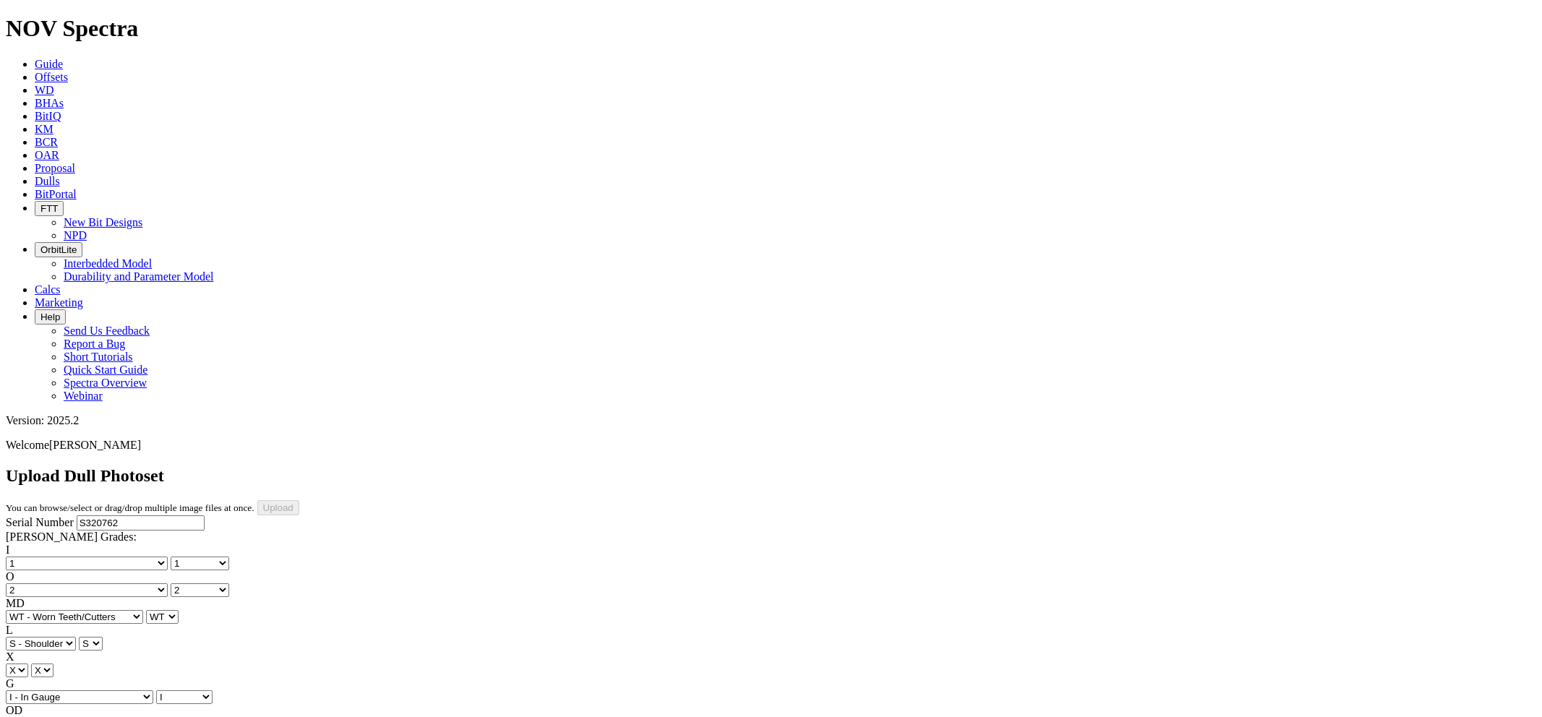
select select "string:PR"
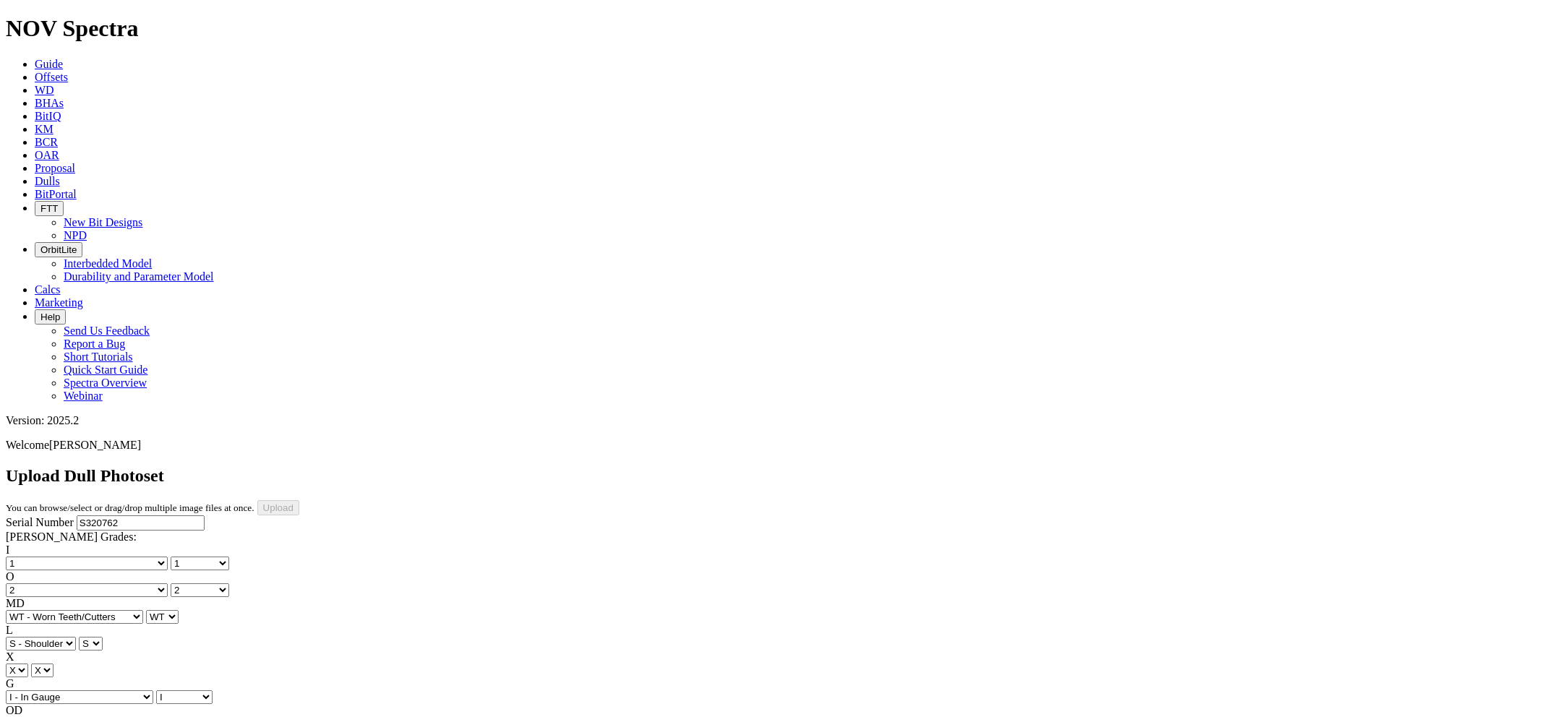
select select "number:1"
select select "number:2"
select select "string:WT"
select select "string:S"
select select "string:I"
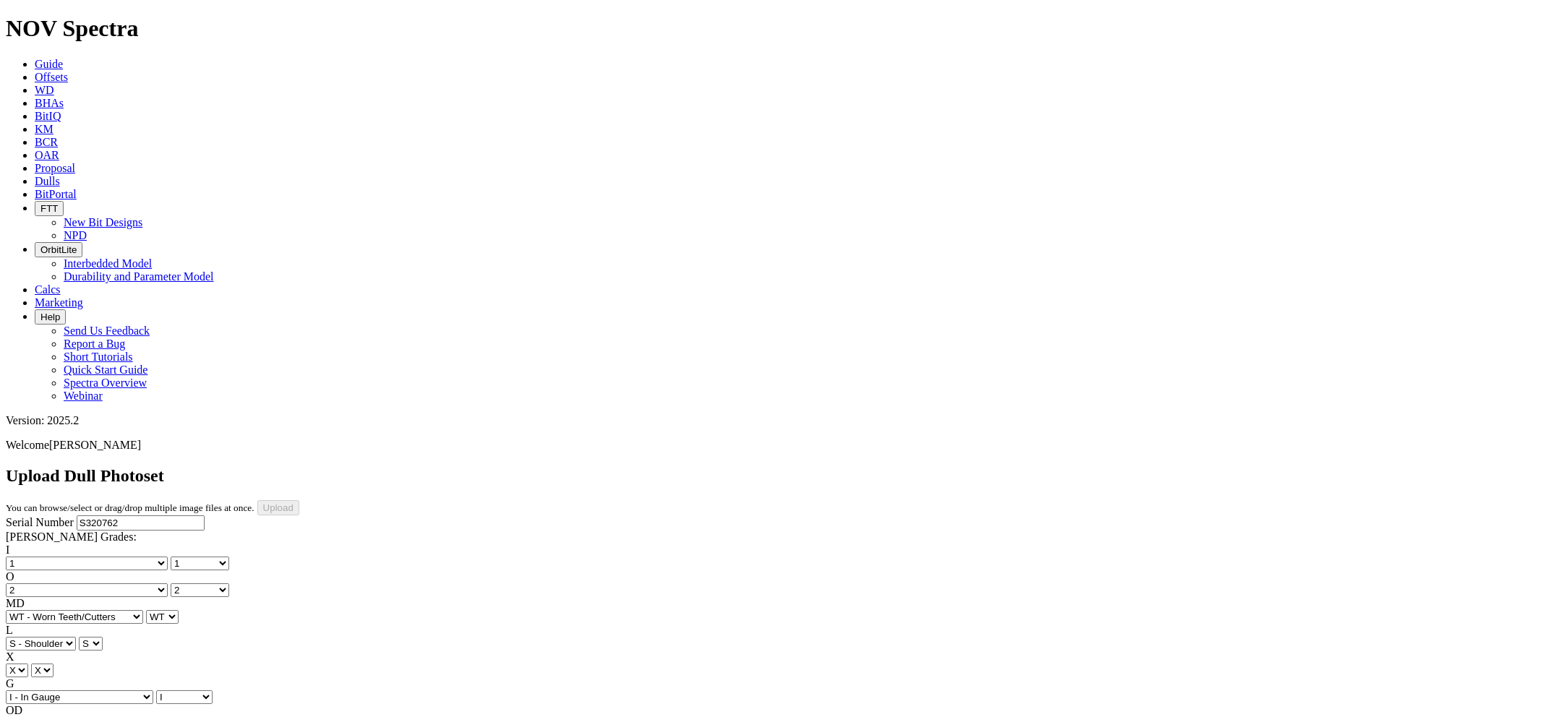
select select "string:NO"
select select "string:PR"
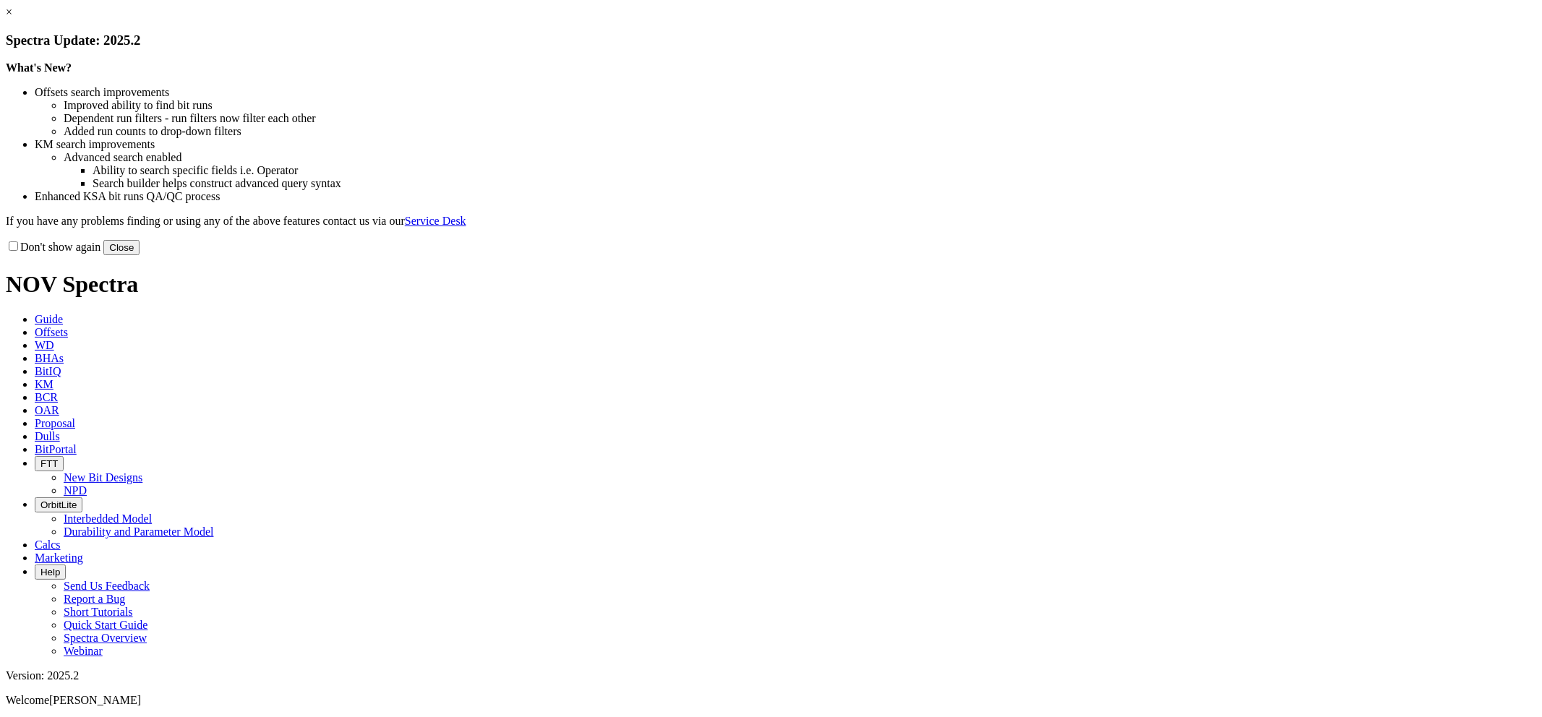
click at [140, 255] on button "Close" at bounding box center [121, 247] width 36 height 15
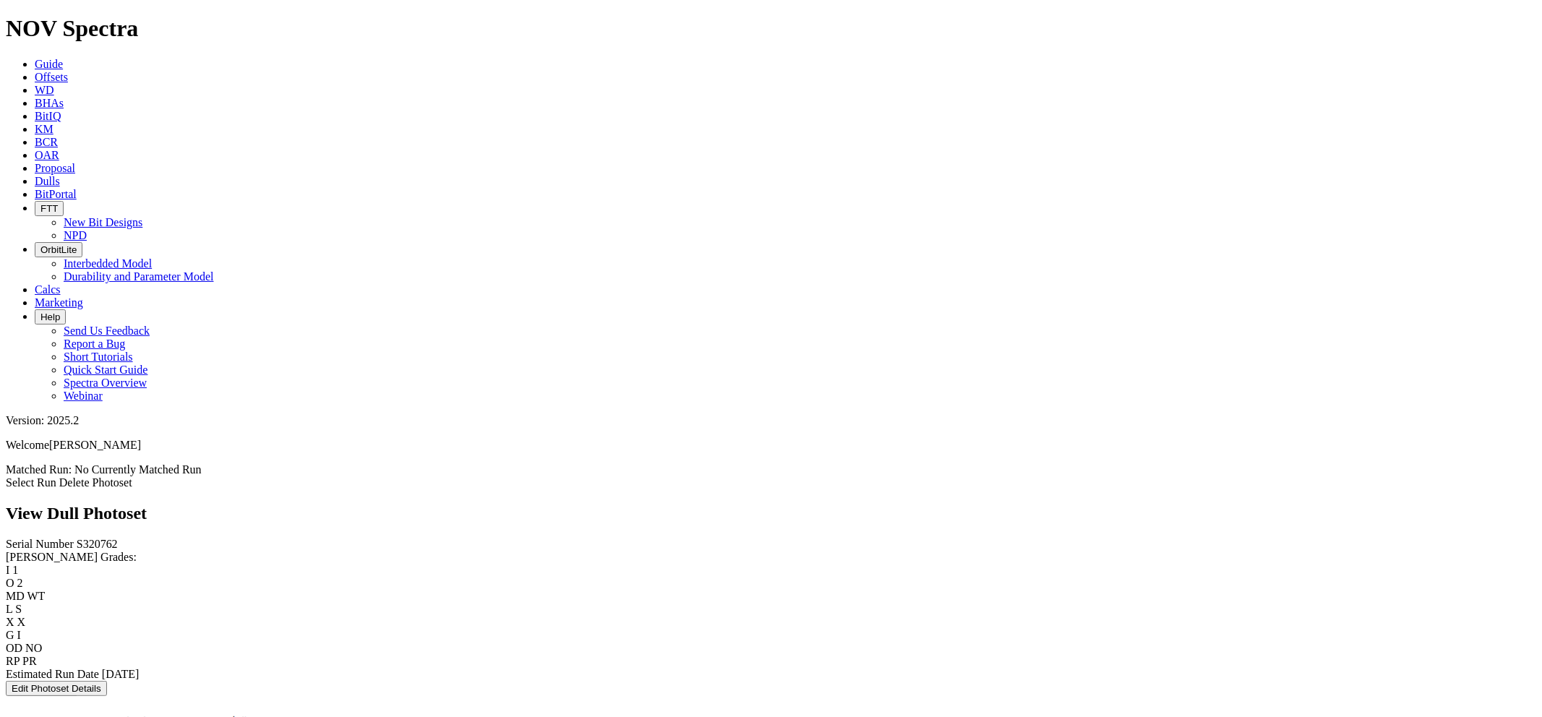
scroll to position [1132, 0]
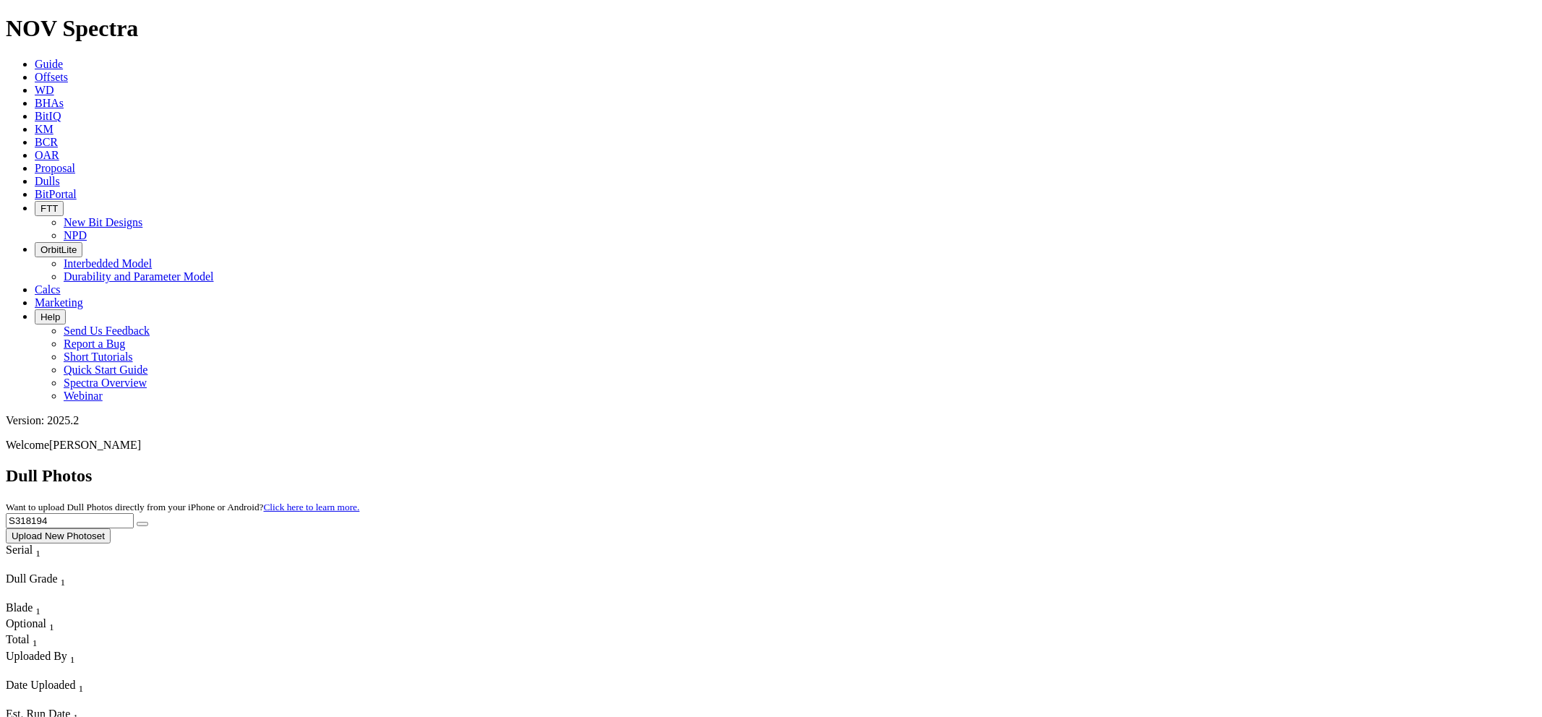
drag, startPoint x: 1255, startPoint y: 66, endPoint x: 1119, endPoint y: 69, distance: 135.3
click at [1119, 466] on div "Dull Photos Want to upload Dull Photos directly from your iPhone or Android? Cl…" at bounding box center [771, 504] width 1531 height 77
paste input "9632"
type input "S319632"
click at [137, 522] on button "submit" at bounding box center [143, 524] width 12 height 4
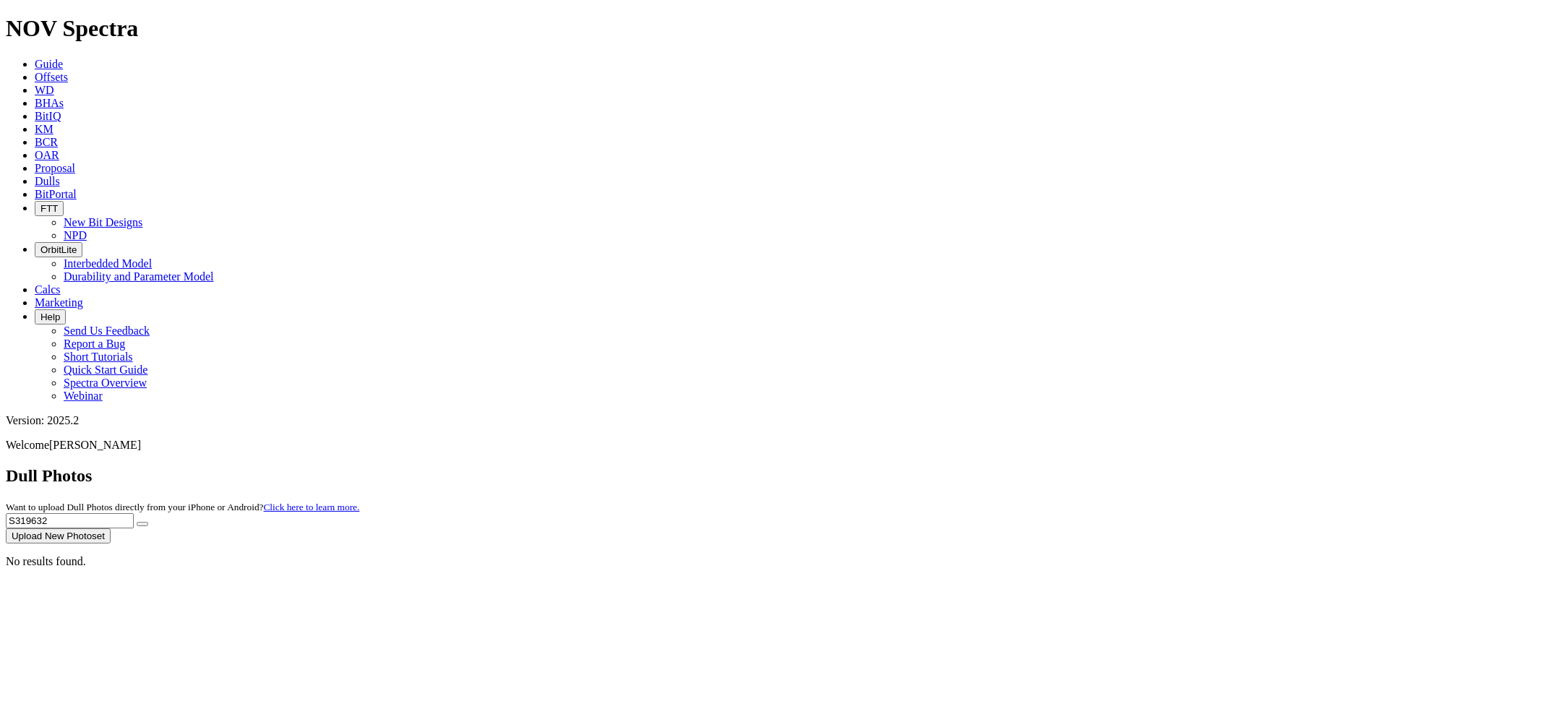
drag, startPoint x: 1262, startPoint y: 63, endPoint x: 1148, endPoint y: 64, distance: 114.3
click at [1128, 466] on div "Dull Photos Want to upload Dull Photos directly from your iPhone or Android? Cl…" at bounding box center [771, 504] width 1531 height 77
click at [137, 522] on button "submit" at bounding box center [143, 524] width 12 height 4
click at [111, 529] on button "Upload New Photoset" at bounding box center [58, 536] width 105 height 15
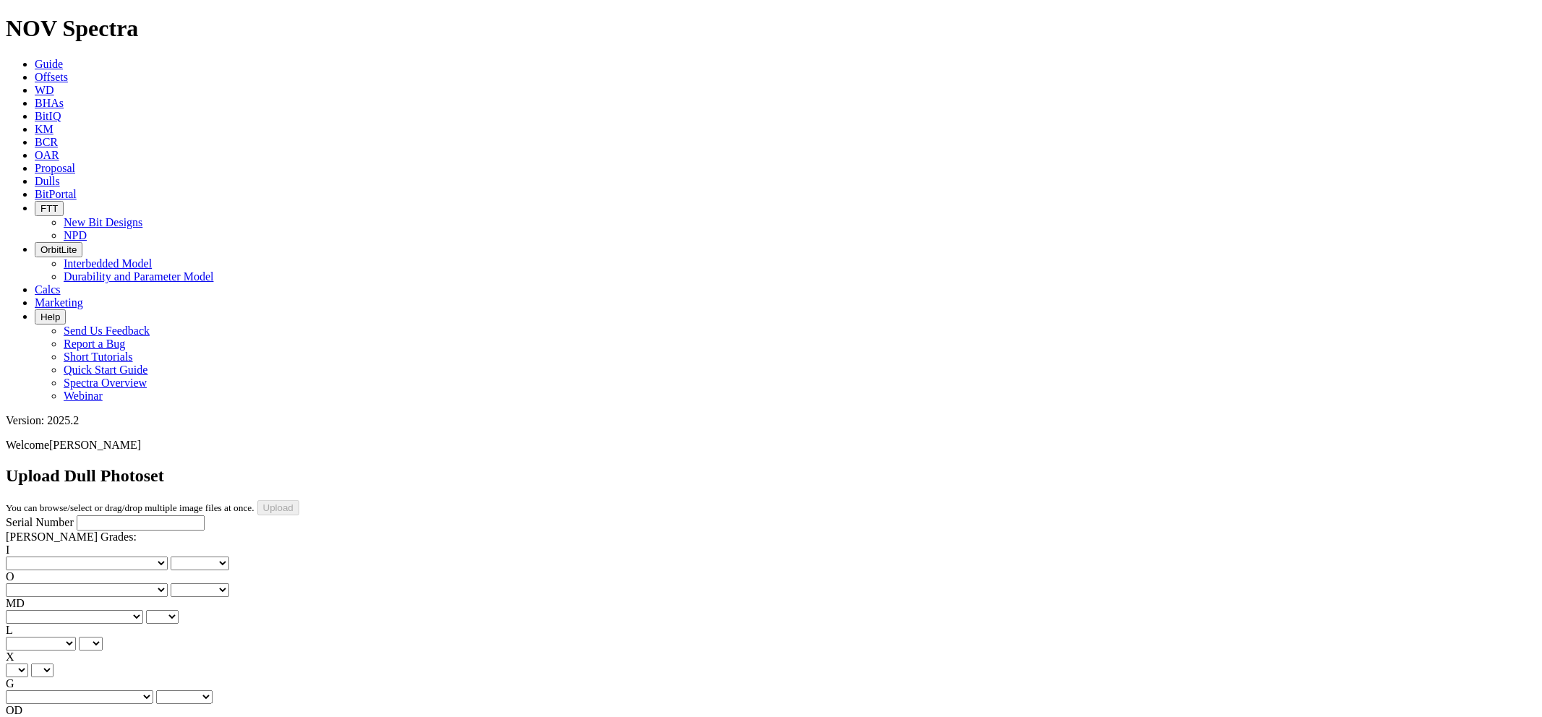
click at [78, 516] on input "Serial Number" at bounding box center [141, 523] width 128 height 15
paste input "S319632"
type input "S319632"
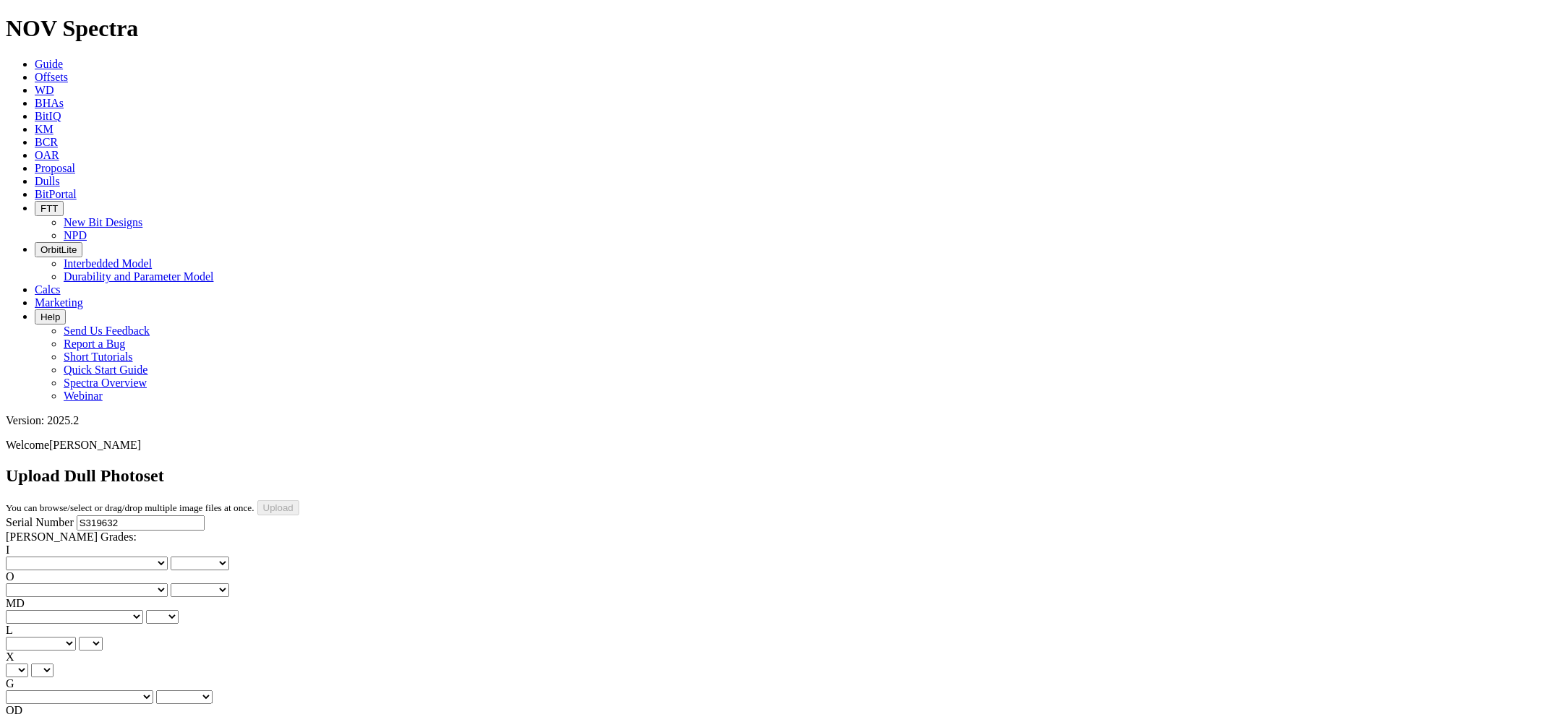
type input "6/26/25"
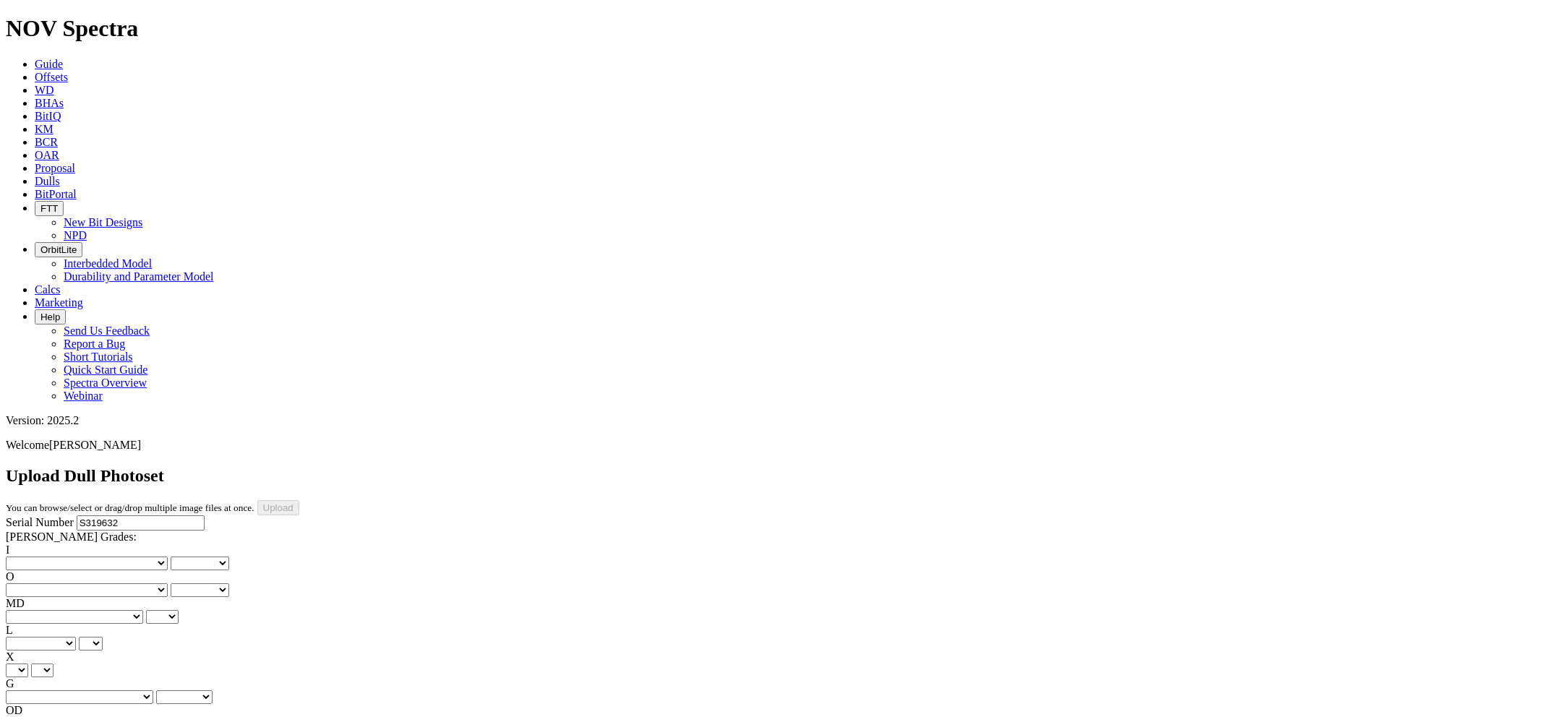
click at [83, 557] on select "No lost, worn or damaged cutters 0 1 2 3 4 5 6 7 8 No diamond table left on any…" at bounding box center [87, 564] width 162 height 14
select select "number:1"
click at [29, 557] on select "No lost, worn or damaged cutters 0 1 2 3 4 5 6 7 8 No diamond table left on any…" at bounding box center [87, 564] width 162 height 14
select select "number:1"
click at [155, 584] on select "No lost, worn or damaged cutters 0 1 2 3 4 5 6 7 8 No diamond table left on any…" at bounding box center [87, 591] width 162 height 14
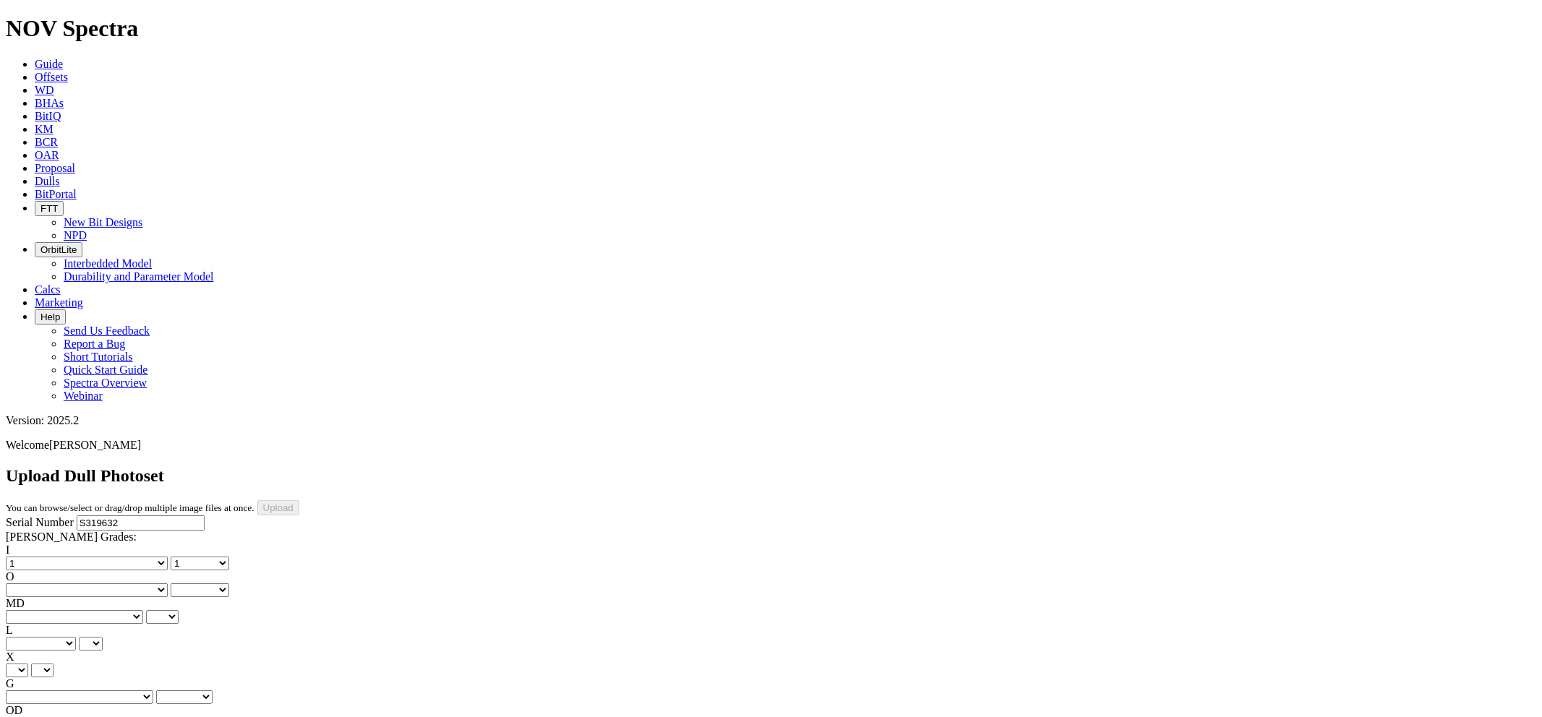
select select "number:1"
click at [102, 584] on select "No lost, worn or damaged cutters 0 1 2 3 4 5 6 7 8 No diamond table left on any…" at bounding box center [87, 591] width 162 height 14
select select "number:1"
click at [78, 610] on select "BF - Bond Failure BT - Broken Teeth/Cutters BU - Balled Up Bit CR - Cored CT - …" at bounding box center [74, 617] width 137 height 14
select select "string:WT"
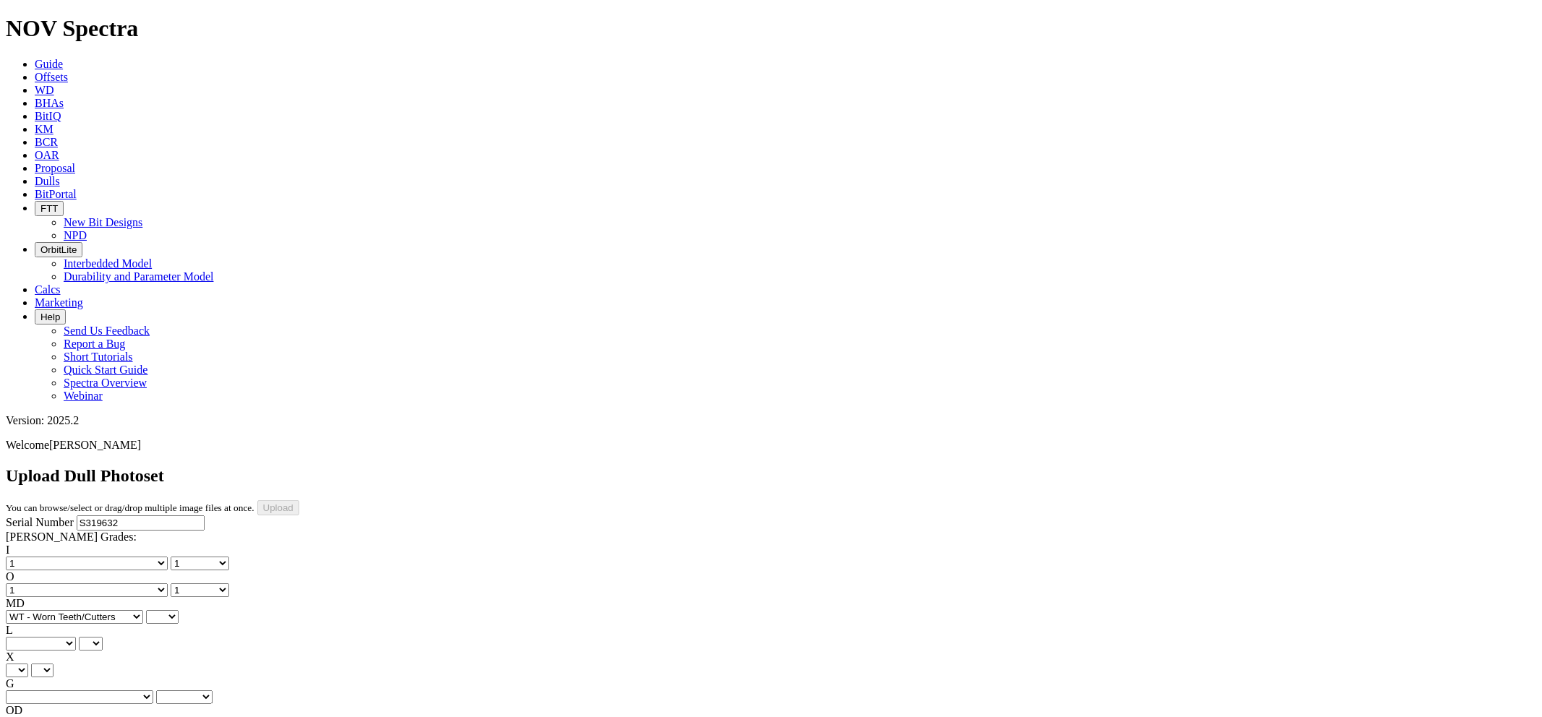
click at [29, 610] on select "BF - Bond Failure BT - Broken Teeth/Cutters BU - Balled Up Bit CR - Cored CT - …" at bounding box center [74, 617] width 137 height 14
select select "string:WT"
click at [76, 637] on select "A - All C - Cone G - Gauge N - Nose S - Shoulder T - Taper" at bounding box center [41, 644] width 70 height 14
select select "string:A"
click at [76, 637] on select "A - All C - Cone G - Gauge N - Nose S - Shoulder T - Taper" at bounding box center [41, 644] width 70 height 14
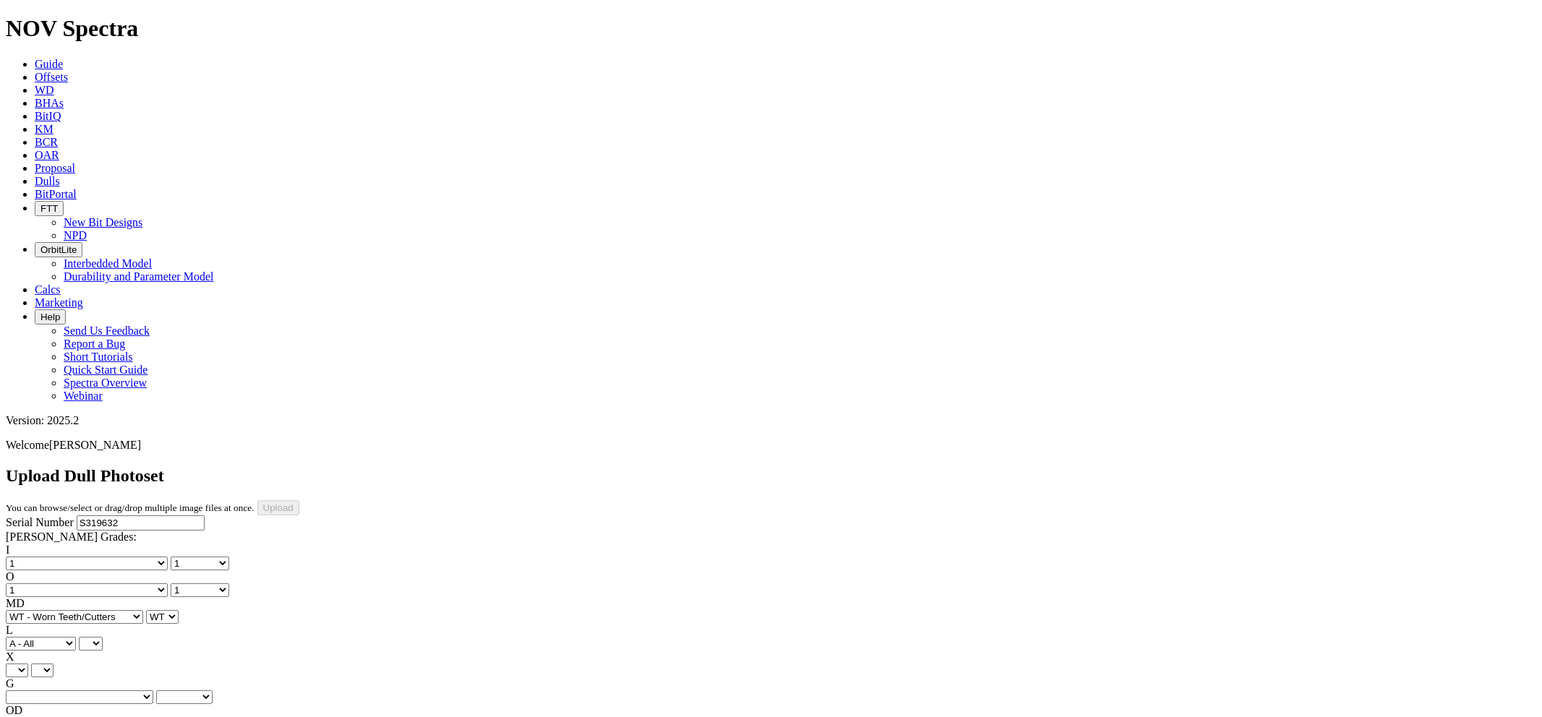
select select "string:A"
click at [28, 664] on select "X" at bounding box center [17, 671] width 22 height 14
select select "string:X"
click at [28, 664] on select "X" at bounding box center [17, 671] width 22 height 14
select select "string:X"
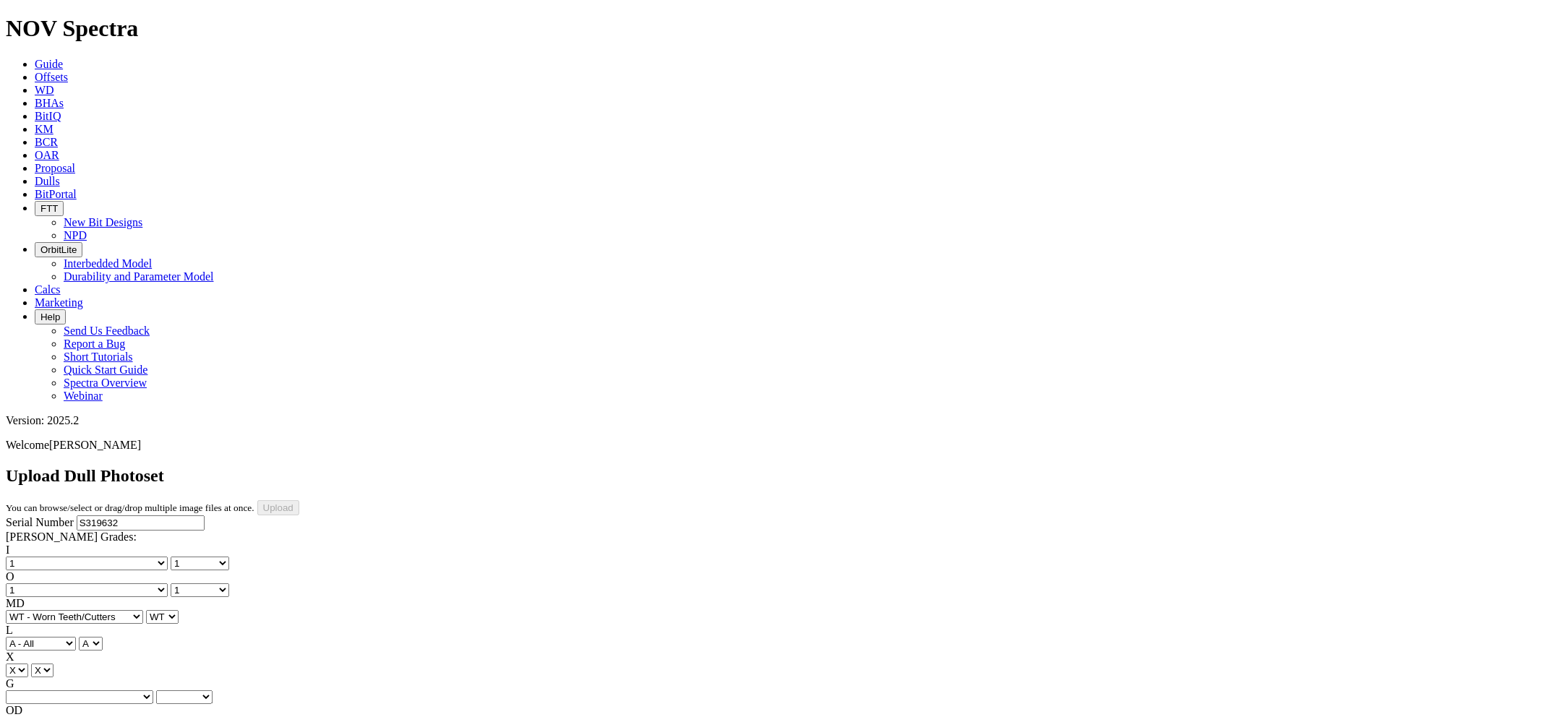
click at [150, 691] on select "Unknown I - In Gauge 1 - 1/16 in Undergauge" 2 - 2/16 in Undergauge = ⅛ in" 8 -…" at bounding box center [80, 698] width 148 height 14
select select "string:I"
click at [102, 691] on select "Unknown I - In Gauge 1 - 1/16 in Undergauge" 2 - 2/16 in Undergauge = ⅛ in" 8 -…" at bounding box center [80, 698] width 148 height 14
select select "string:I"
click at [73, 717] on select "BF - Bond Failure BT - Broken Teeth/Cutters BU - Balled Up Bit CR - Cored CT - …" at bounding box center [74, 724] width 137 height 14
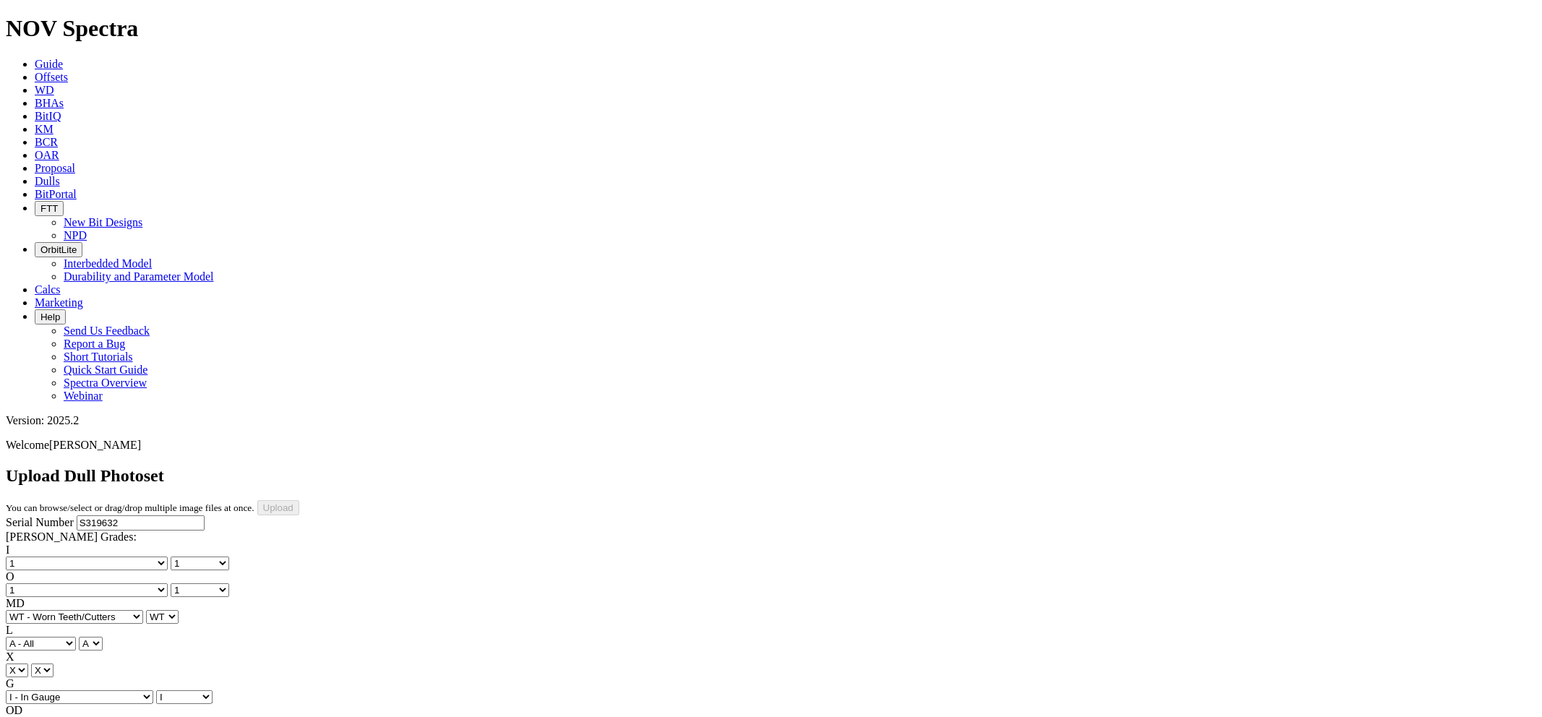
select select "string:NO"
click at [29, 717] on select "BF - Bond Failure BT - Broken Teeth/Cutters BU - Balled Up Bit CR - Cored CT - …" at bounding box center [74, 724] width 137 height 14
select select "string:NO"
select select "string:TD"
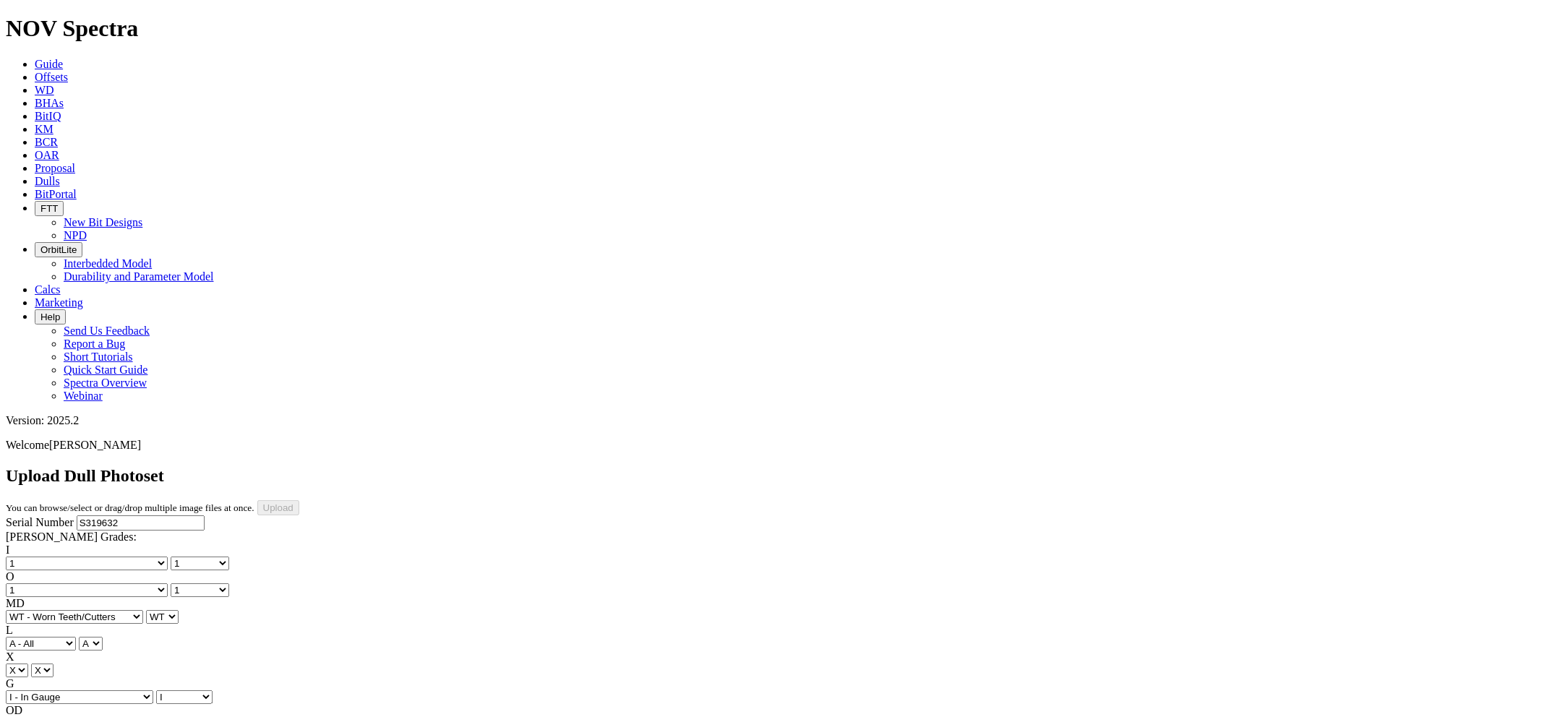
select select "string:TD"
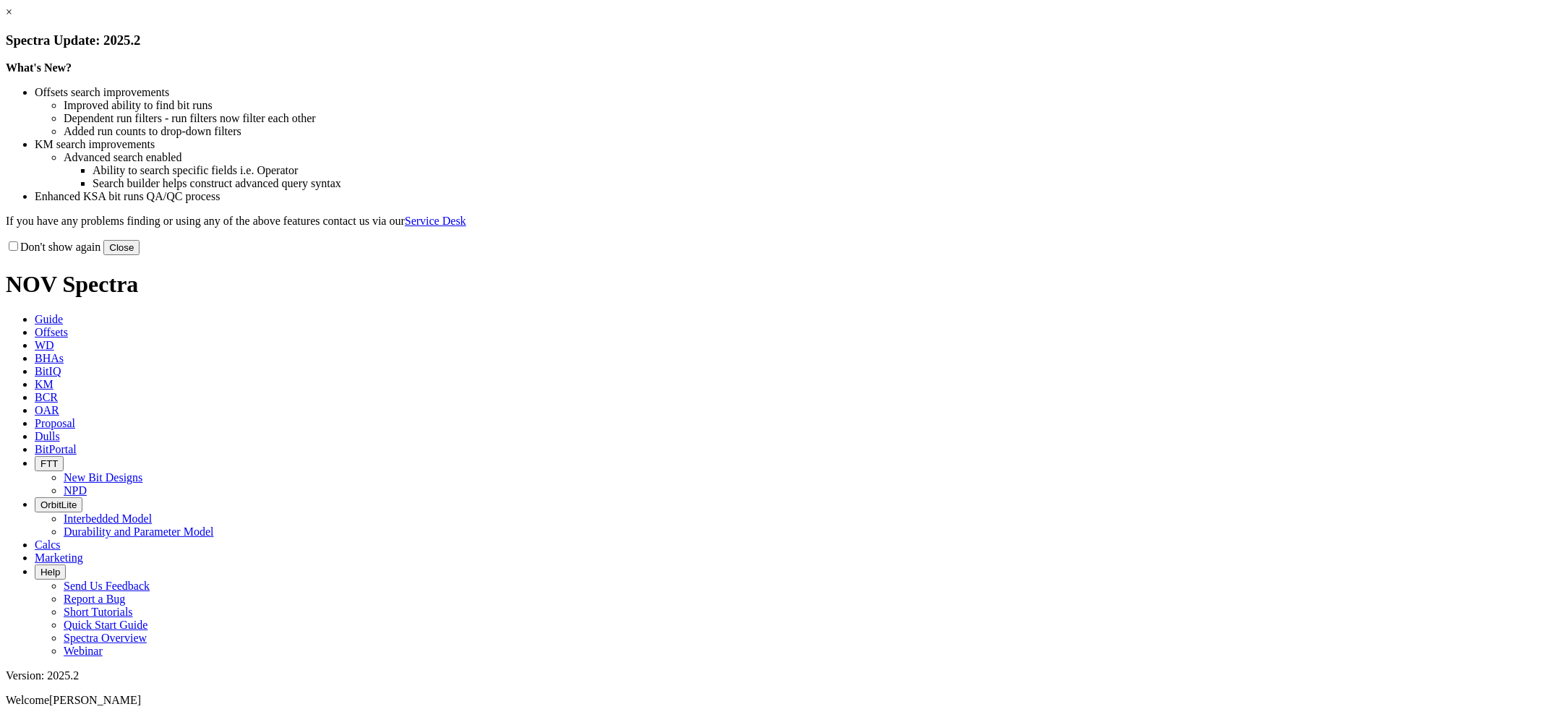
click at [140, 255] on button "Close" at bounding box center [121, 247] width 36 height 15
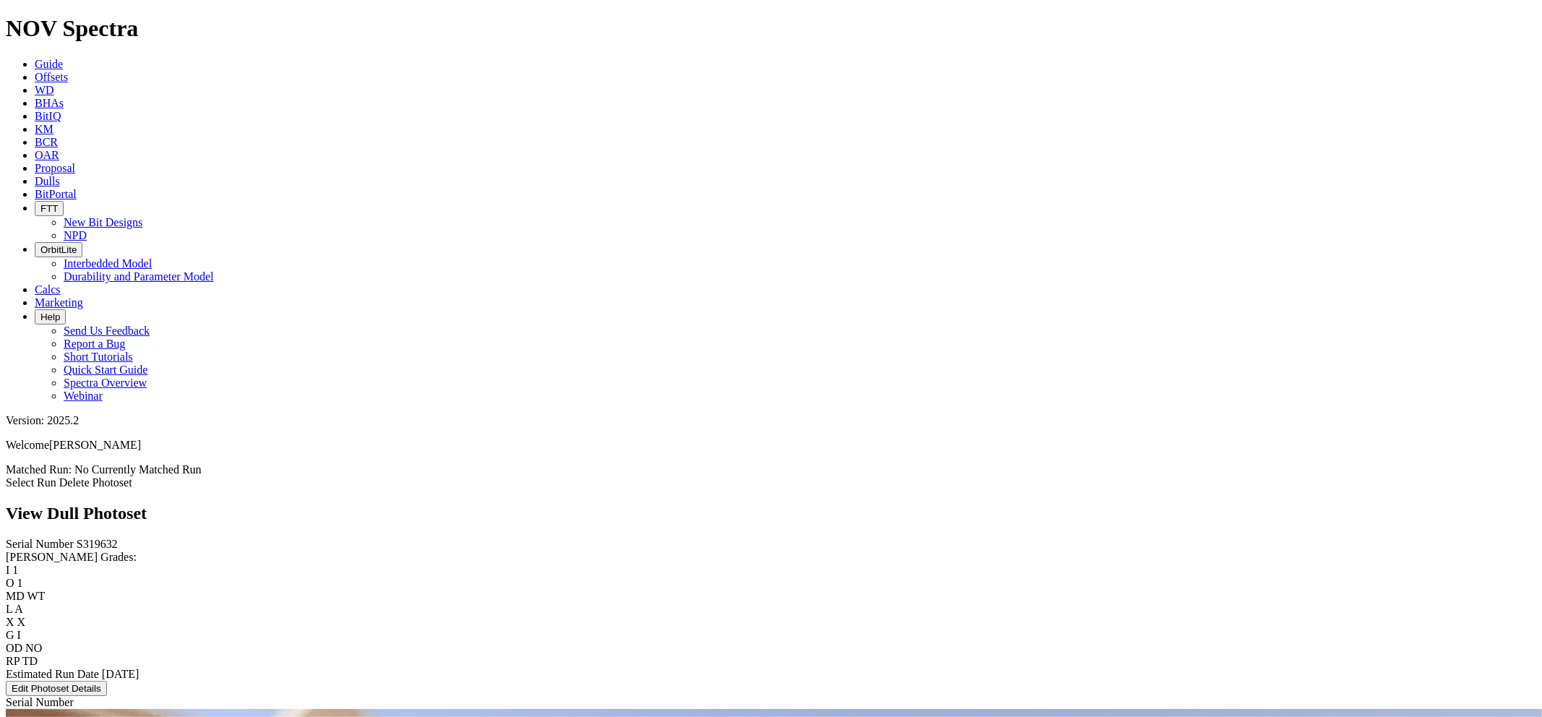
scroll to position [95, 0]
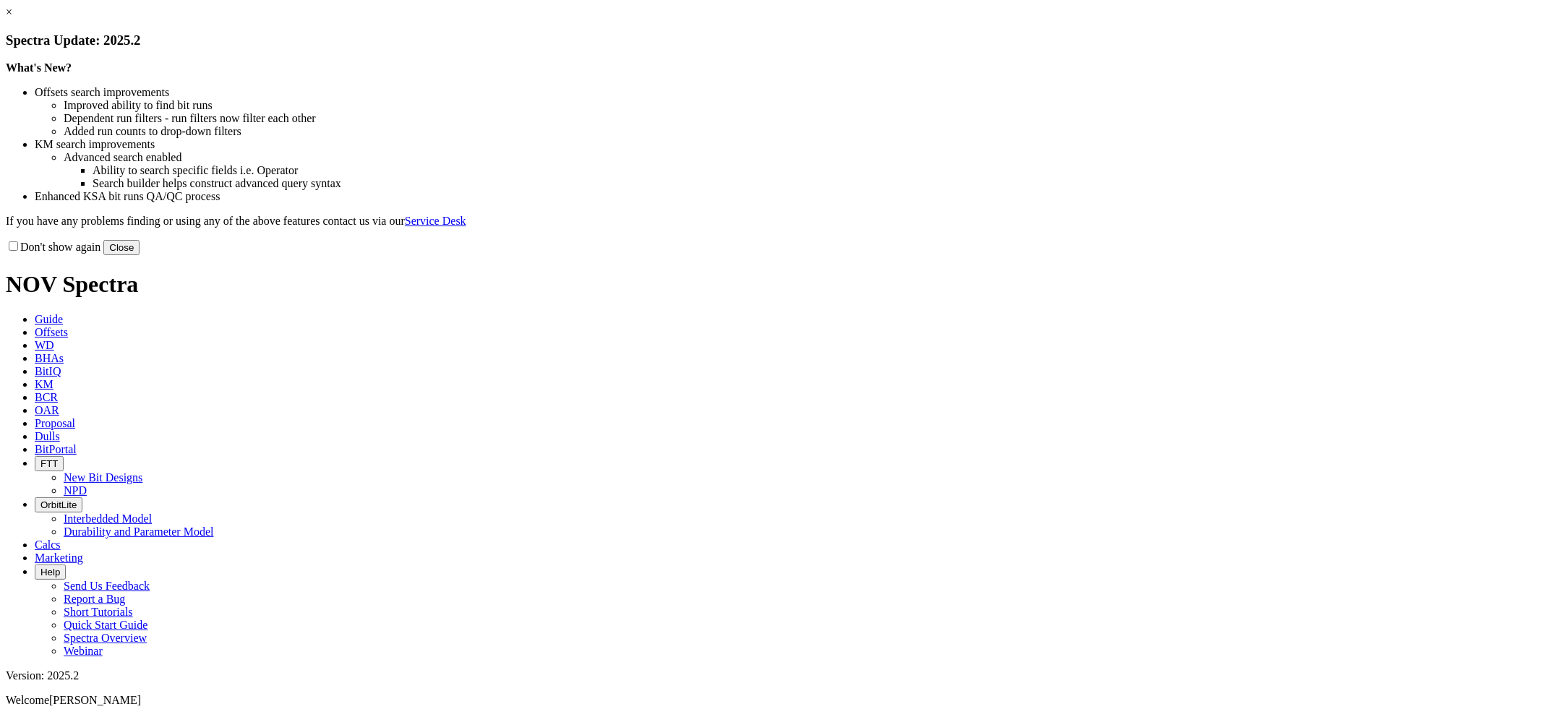
click at [140, 255] on button "Close" at bounding box center [121, 247] width 36 height 15
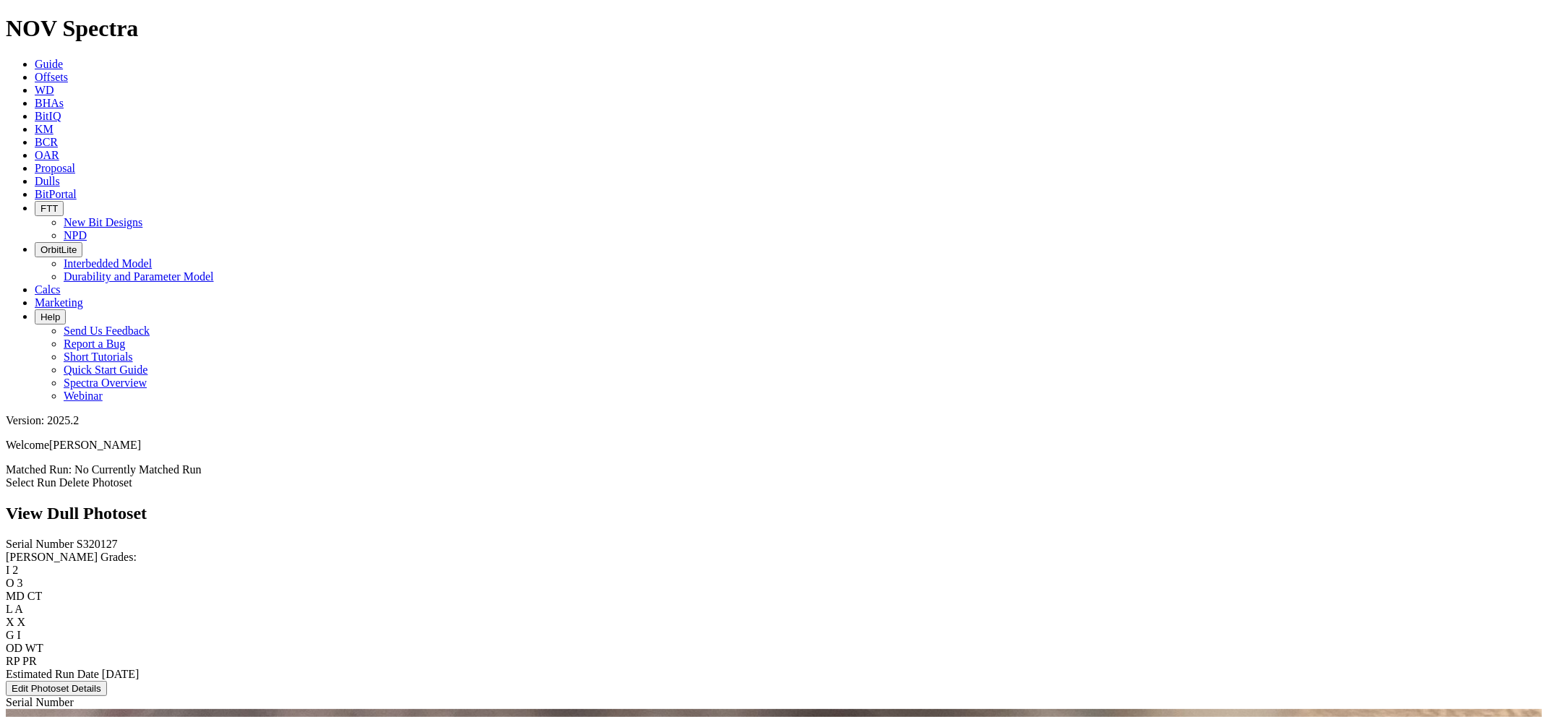
scroll to position [2818, 0]
